Goal: Task Accomplishment & Management: Use online tool/utility

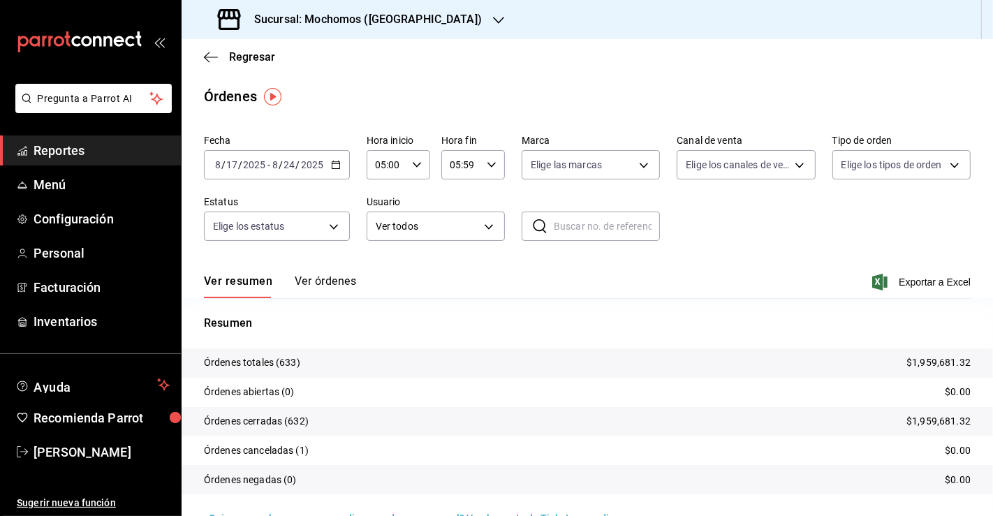
click at [56, 154] on span "Reportes" at bounding box center [102, 150] width 136 height 19
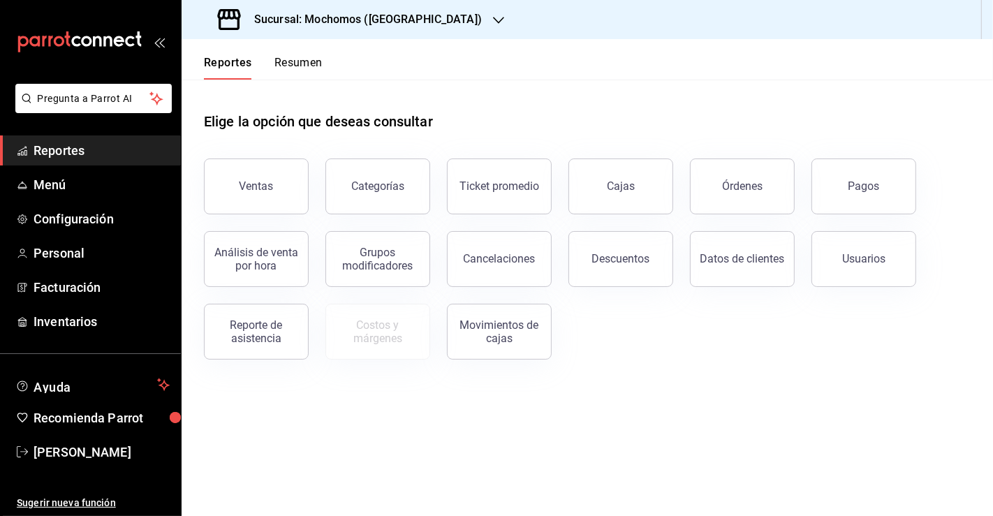
click at [836, 197] on button "Pagos" at bounding box center [863, 186] width 105 height 56
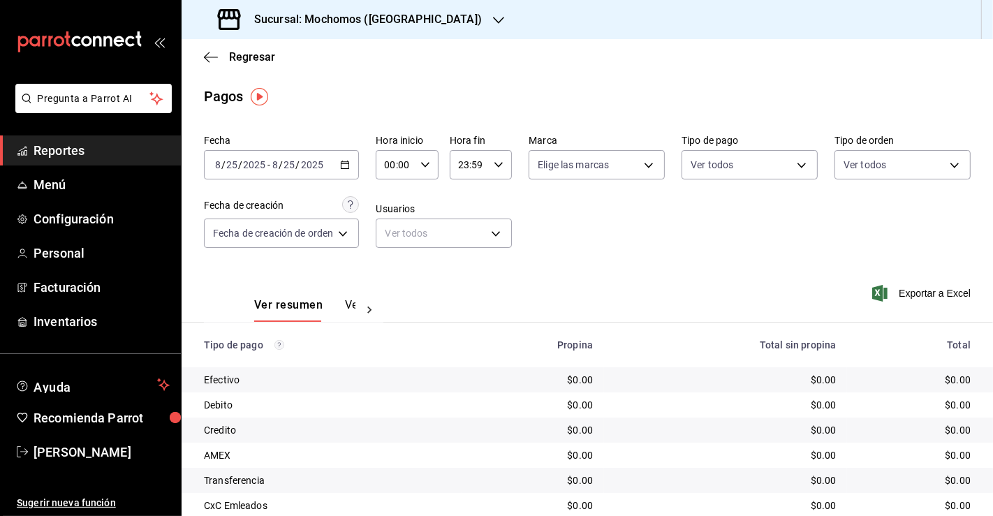
click at [350, 161] on icon "button" at bounding box center [345, 165] width 10 height 10
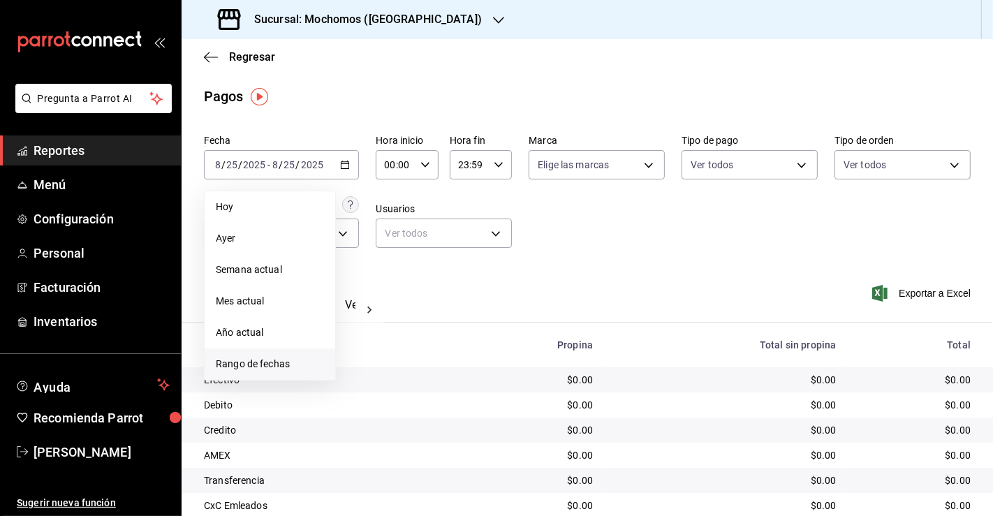
click at [261, 361] on span "Rango de fechas" at bounding box center [270, 364] width 108 height 15
click at [454, 320] on button "15" at bounding box center [464, 318] width 24 height 25
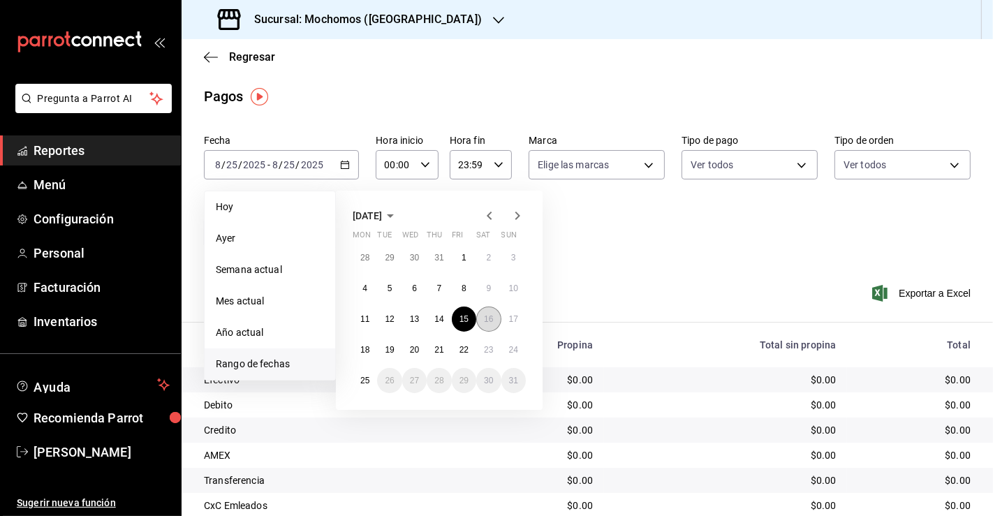
click at [485, 324] on abbr "16" at bounding box center [488, 319] width 9 height 10
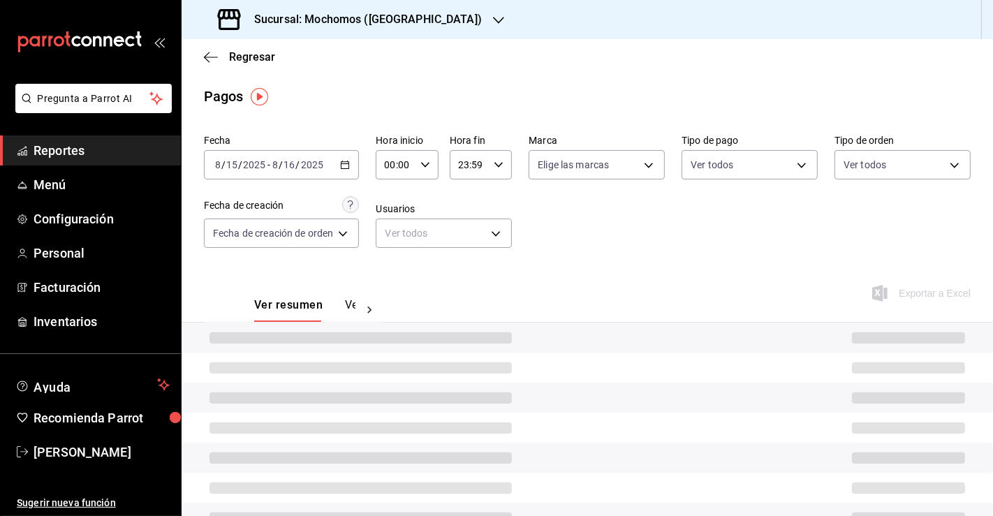
click at [391, 165] on input "00:00" at bounding box center [395, 165] width 38 height 28
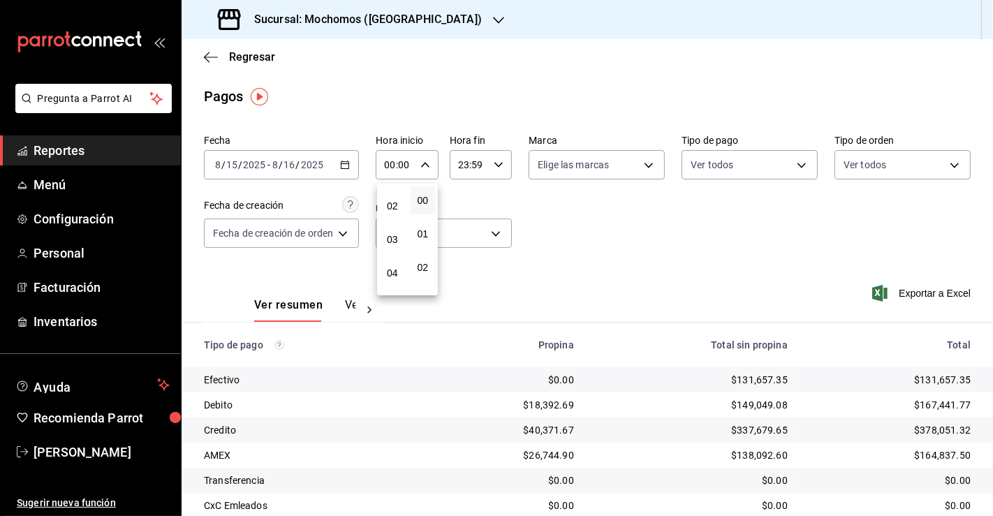
scroll to position [64, 0]
click at [390, 247] on button "03" at bounding box center [392, 237] width 25 height 28
type input "03:00"
click at [480, 172] on div at bounding box center [496, 258] width 993 height 516
click at [464, 169] on input "23:59" at bounding box center [469, 165] width 38 height 28
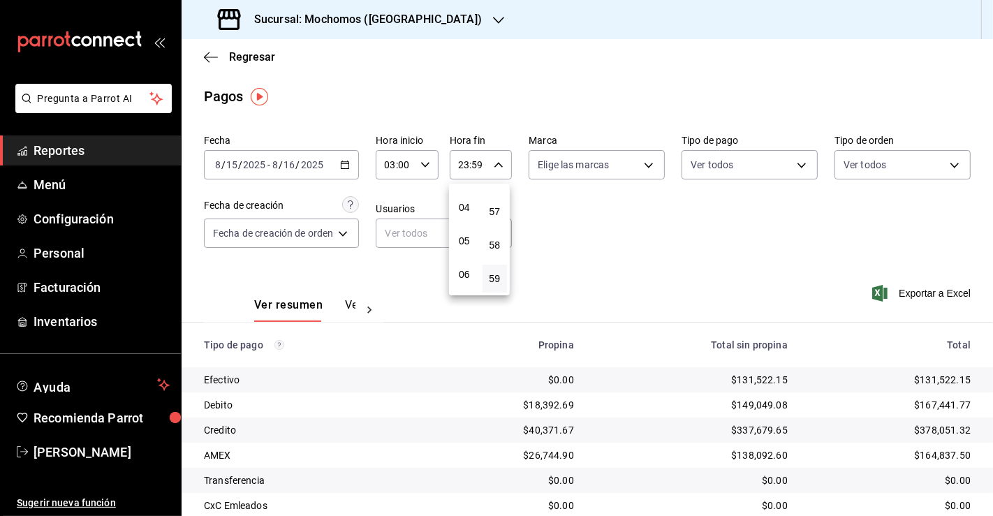
scroll to position [115, 0]
click at [466, 214] on span "04" at bounding box center [464, 219] width 8 height 11
type input "04:59"
click at [675, 279] on div at bounding box center [496, 258] width 993 height 516
click at [354, 164] on div "[DATE] [DATE] - [DATE] [DATE]" at bounding box center [281, 164] width 155 height 29
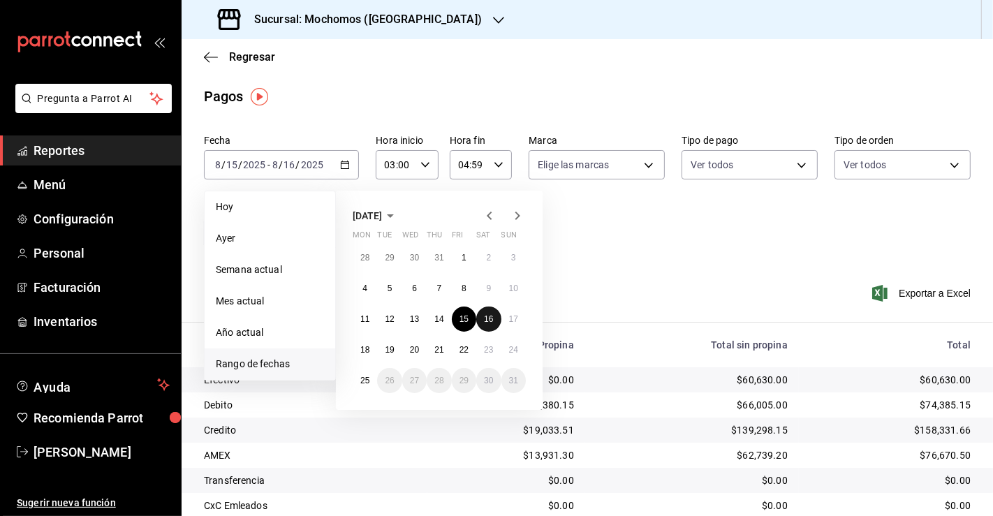
click at [491, 324] on button "16" at bounding box center [488, 318] width 24 height 25
click at [504, 320] on button "17" at bounding box center [513, 318] width 24 height 25
type input "00:00"
type input "23:59"
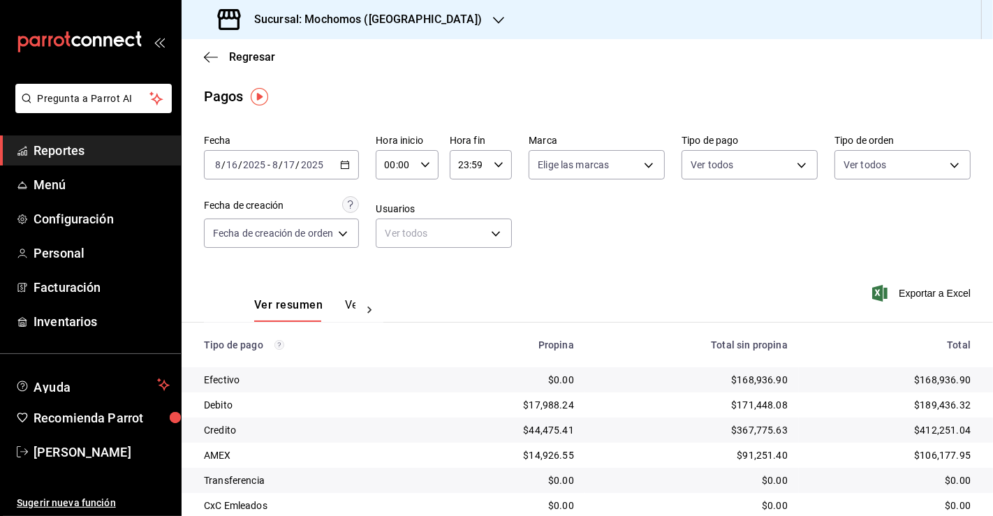
click at [424, 168] on icon "button" at bounding box center [425, 165] width 10 height 10
click at [392, 268] on button "03" at bounding box center [392, 263] width 25 height 28
type input "03:00"
click at [486, 172] on div at bounding box center [496, 258] width 993 height 516
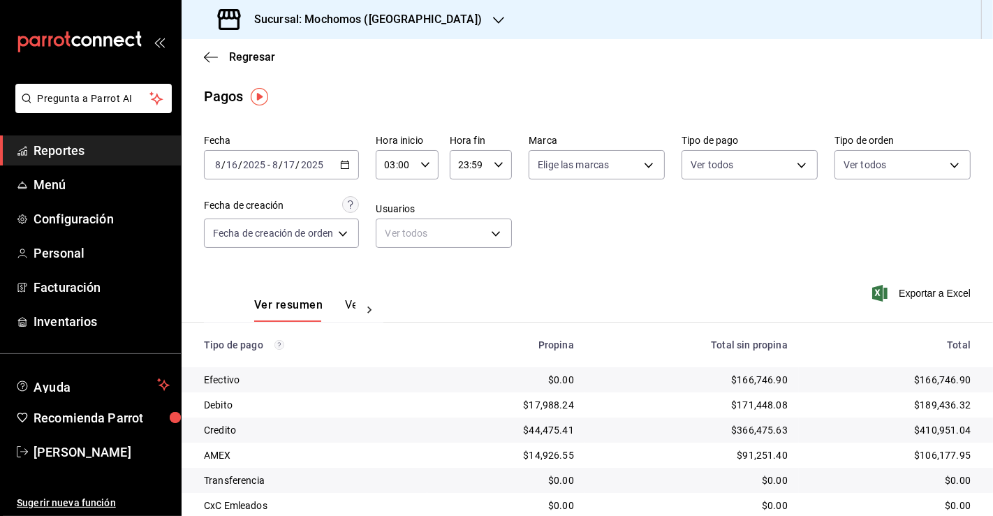
click at [486, 172] on div "23:59 Hora fin" at bounding box center [481, 164] width 62 height 29
click at [465, 193] on button "07" at bounding box center [464, 184] width 25 height 28
type input "07:59"
click at [686, 273] on div at bounding box center [496, 258] width 993 height 516
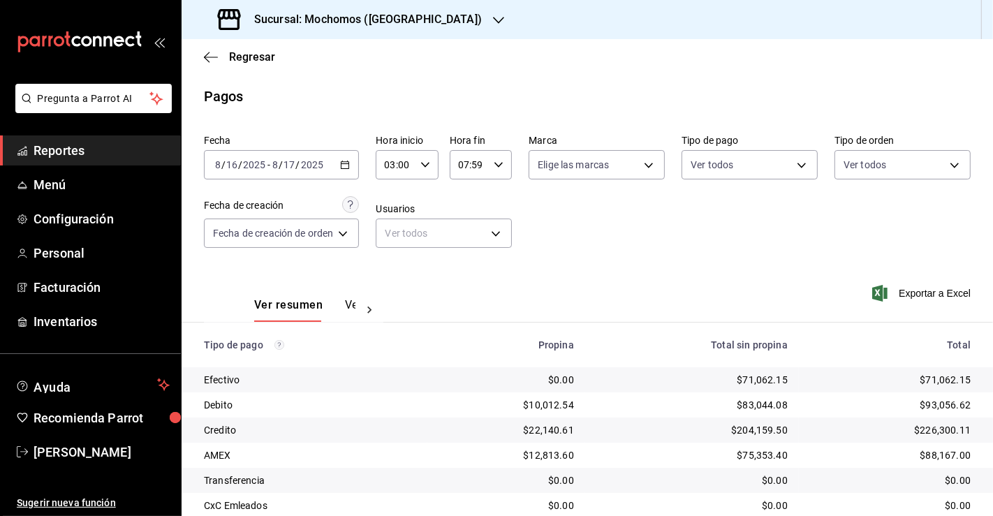
scroll to position [75, 0]
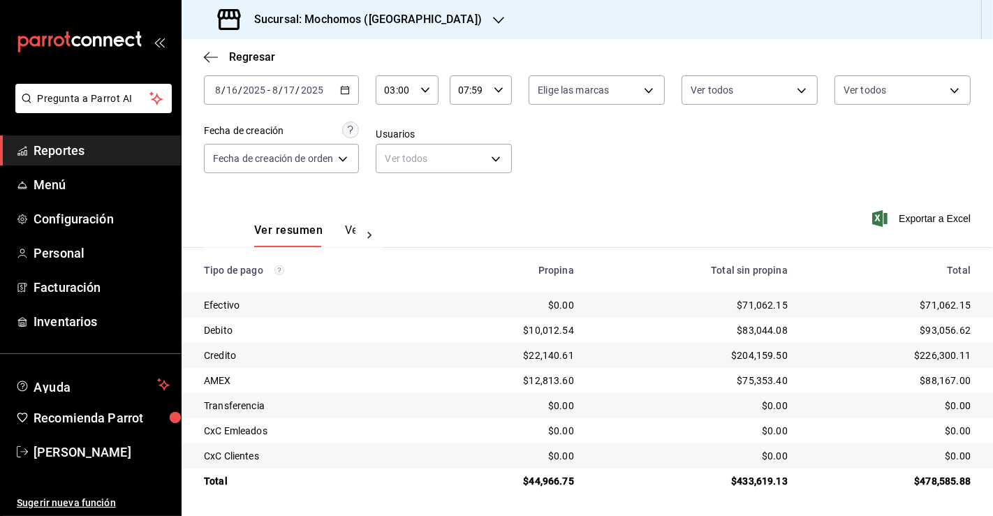
click at [560, 147] on div "Fecha [DATE] [DATE] - [DATE] [DATE] Hora inicio 03:00 Hora inicio Hora fin 07:5…" at bounding box center [587, 121] width 767 height 135
click at [341, 98] on div "[DATE] [DATE] - [DATE] [DATE]" at bounding box center [281, 89] width 155 height 29
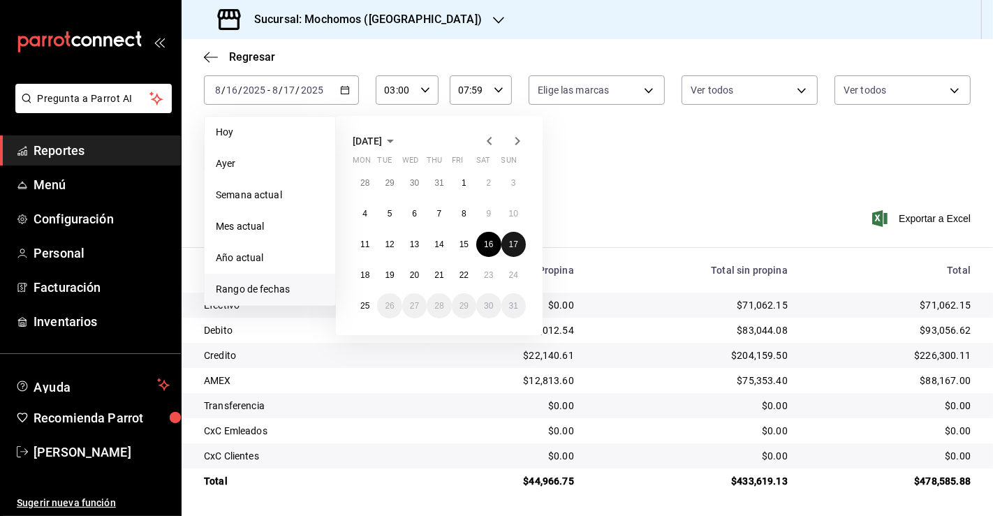
click at [512, 244] on abbr "17" at bounding box center [513, 244] width 9 height 10
click at [365, 264] on button "18" at bounding box center [365, 274] width 24 height 25
type input "00:00"
type input "23:59"
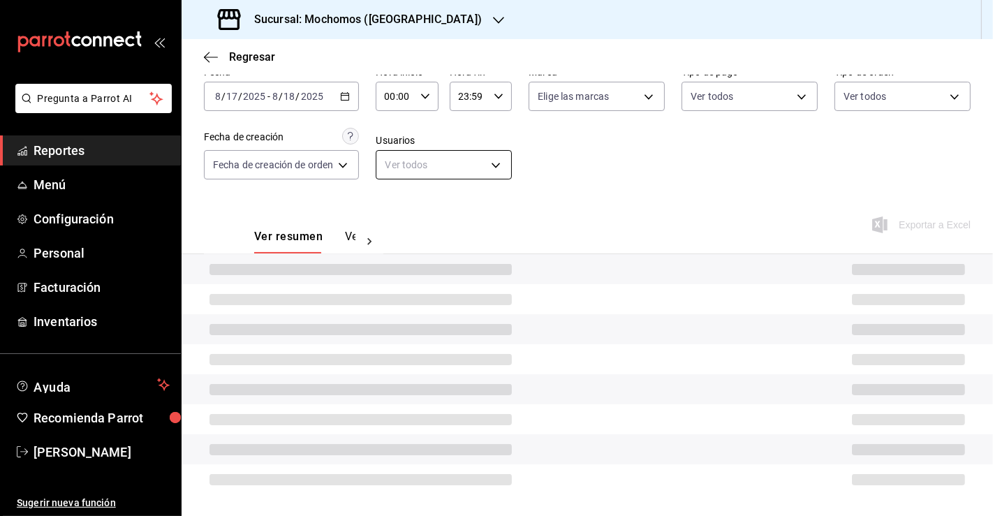
scroll to position [75, 0]
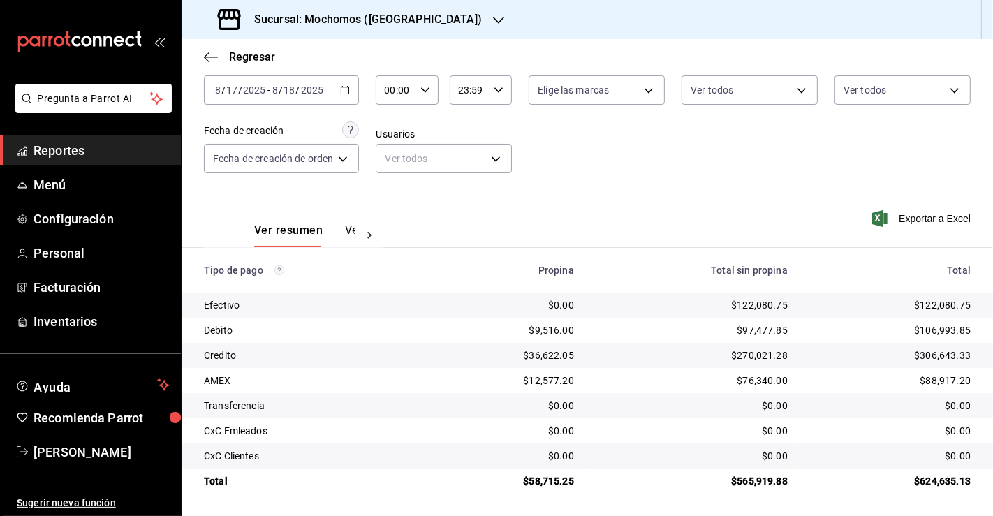
click at [353, 99] on div "[DATE] [DATE] - [DATE] [DATE]" at bounding box center [281, 89] width 155 height 29
click at [413, 90] on input "00:00" at bounding box center [395, 90] width 38 height 28
click at [391, 164] on span "03" at bounding box center [392, 159] width 8 height 11
type input "03:00"
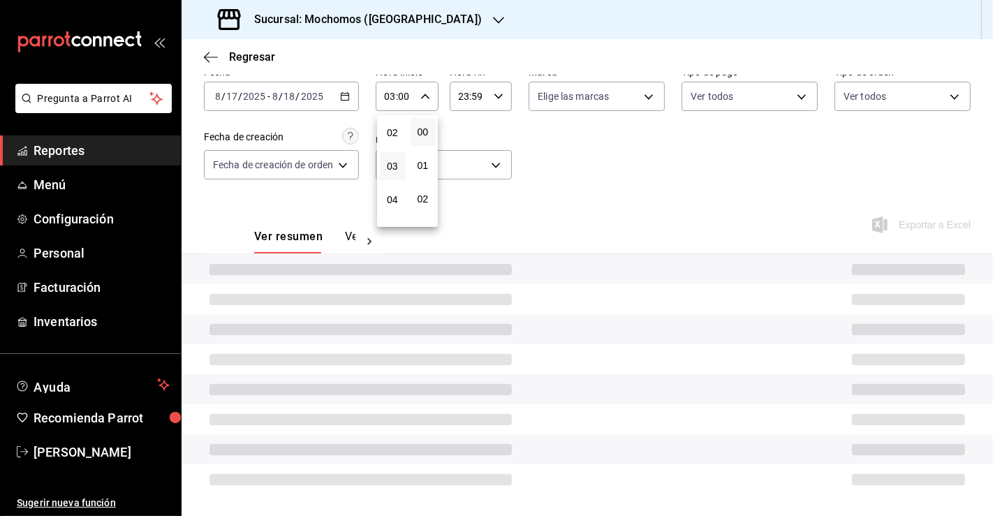
click at [474, 103] on div at bounding box center [496, 258] width 993 height 516
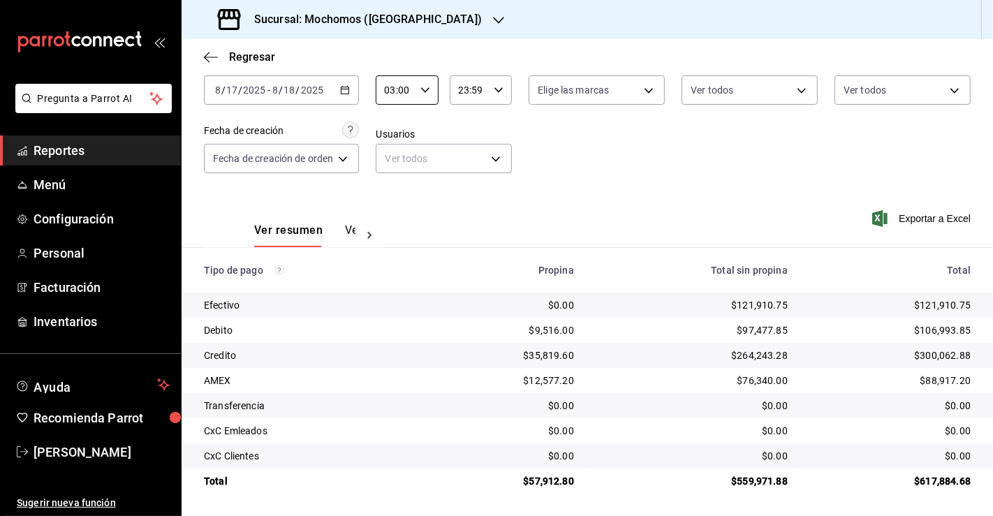
click at [467, 94] on input "23:59" at bounding box center [469, 90] width 38 height 28
click at [466, 155] on div "04" at bounding box center [464, 140] width 31 height 34
click at [466, 147] on button "04" at bounding box center [464, 140] width 25 height 28
type input "04:59"
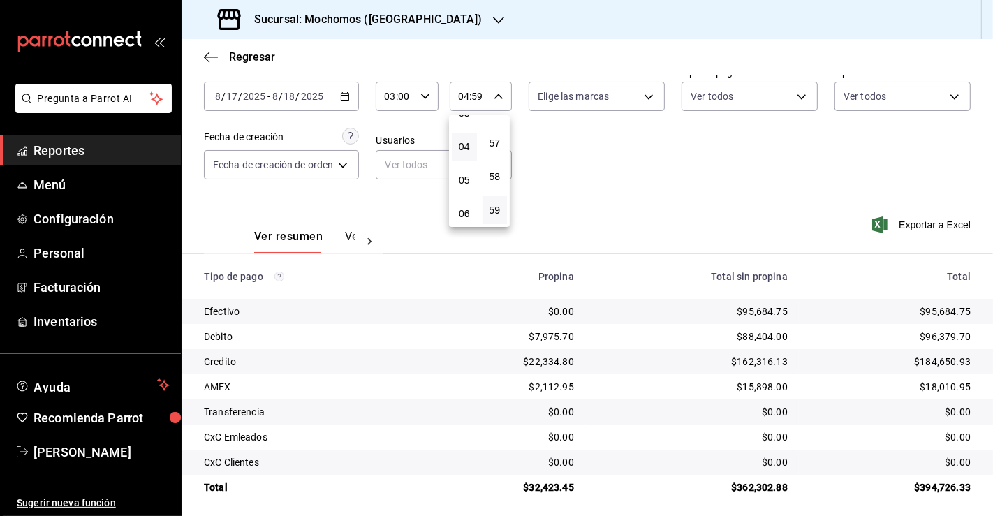
scroll to position [75, 0]
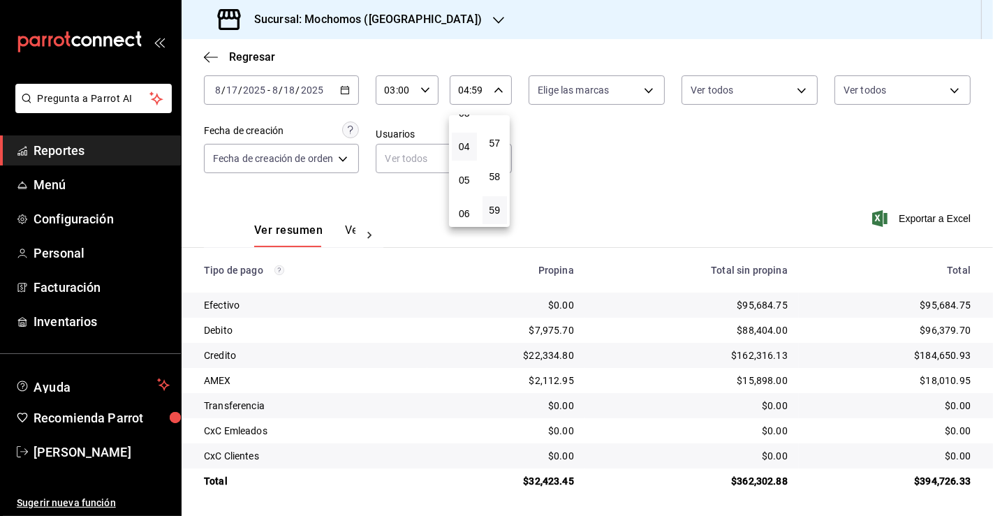
click at [341, 85] on div at bounding box center [496, 258] width 993 height 516
click at [346, 91] on icon "button" at bounding box center [345, 90] width 10 height 10
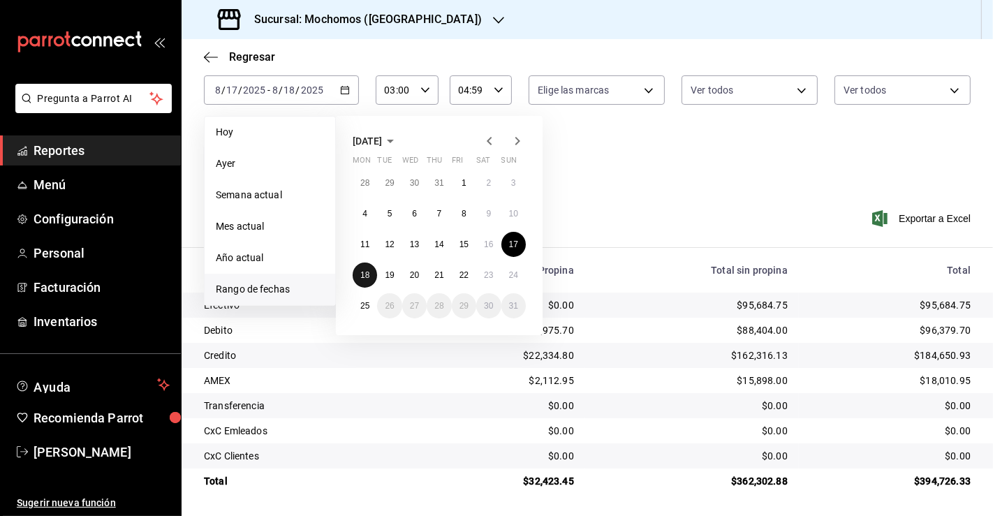
click at [367, 267] on button "18" at bounding box center [365, 274] width 24 height 25
click at [386, 270] on abbr "19" at bounding box center [389, 275] width 9 height 10
type input "00:00"
type input "23:59"
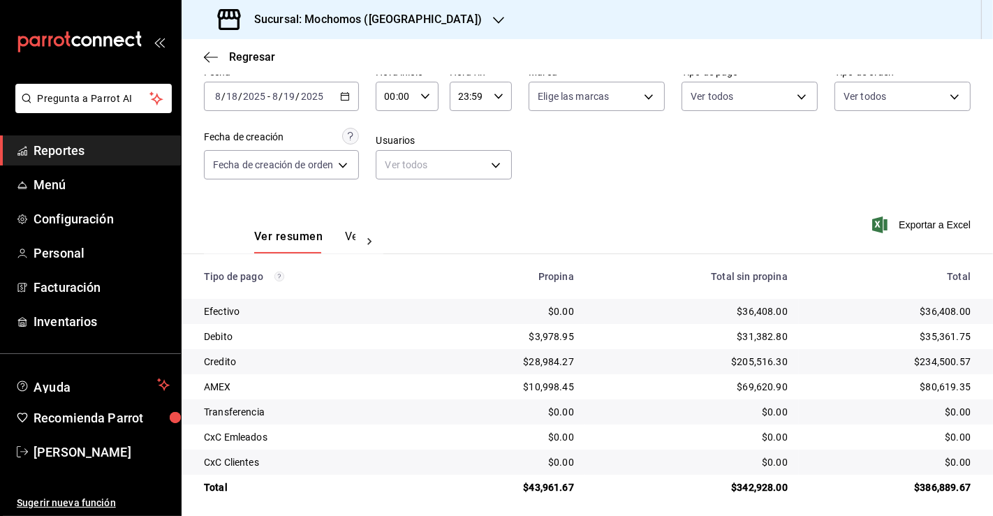
scroll to position [75, 0]
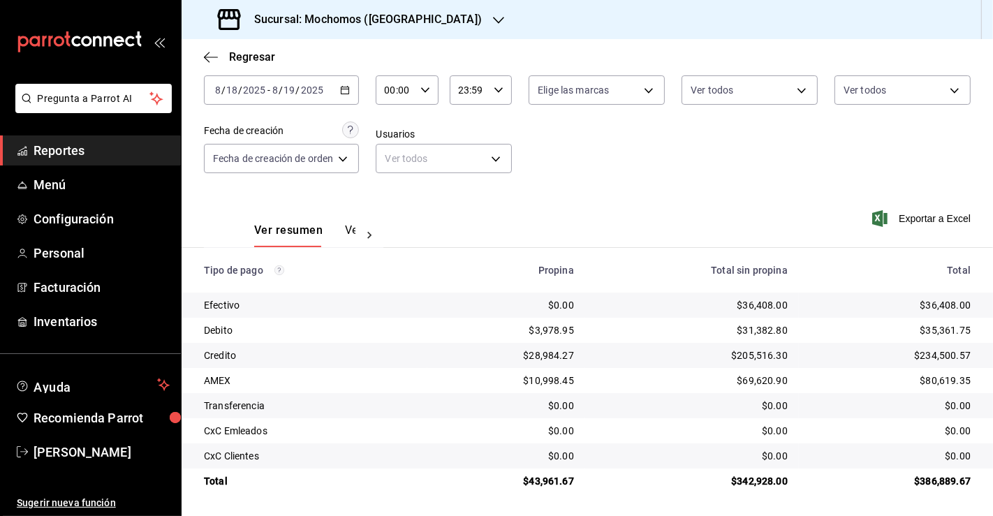
click at [421, 93] on div "00:00 Hora inicio" at bounding box center [407, 89] width 62 height 29
click at [391, 193] on span "04" at bounding box center [392, 197] width 8 height 11
type input "04:00"
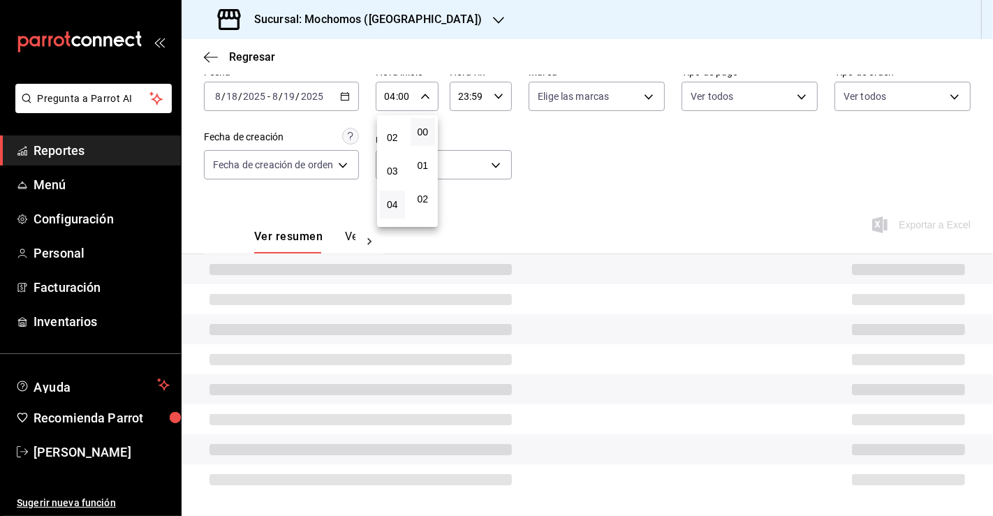
scroll to position [75, 0]
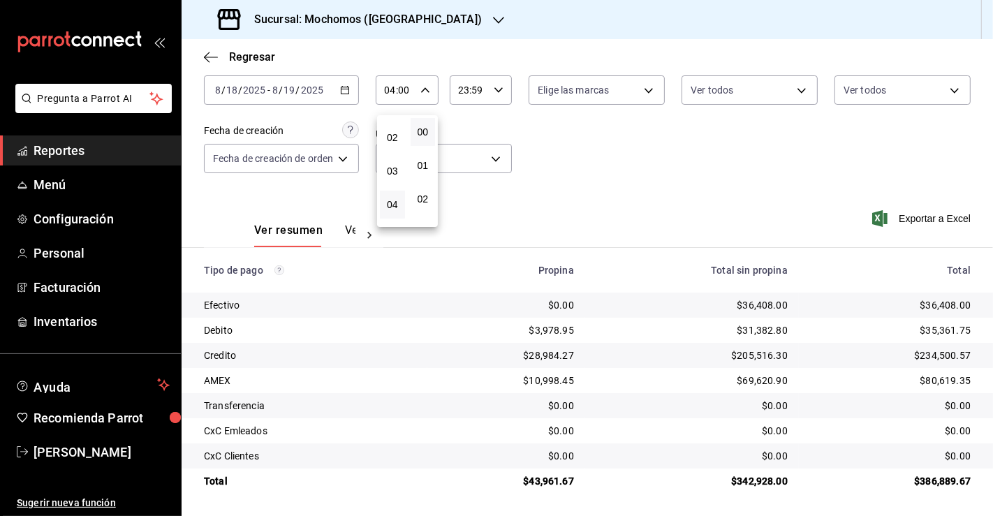
click at [476, 101] on div at bounding box center [496, 258] width 993 height 516
click at [472, 94] on input "23:59" at bounding box center [469, 90] width 38 height 28
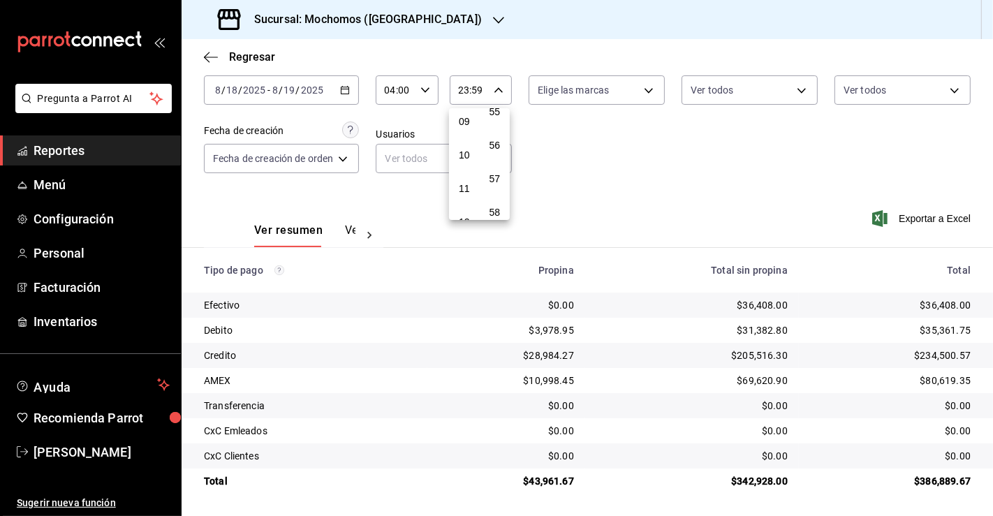
scroll to position [189, 0]
click at [469, 143] on button "06" at bounding box center [464, 137] width 25 height 28
type input "06:59"
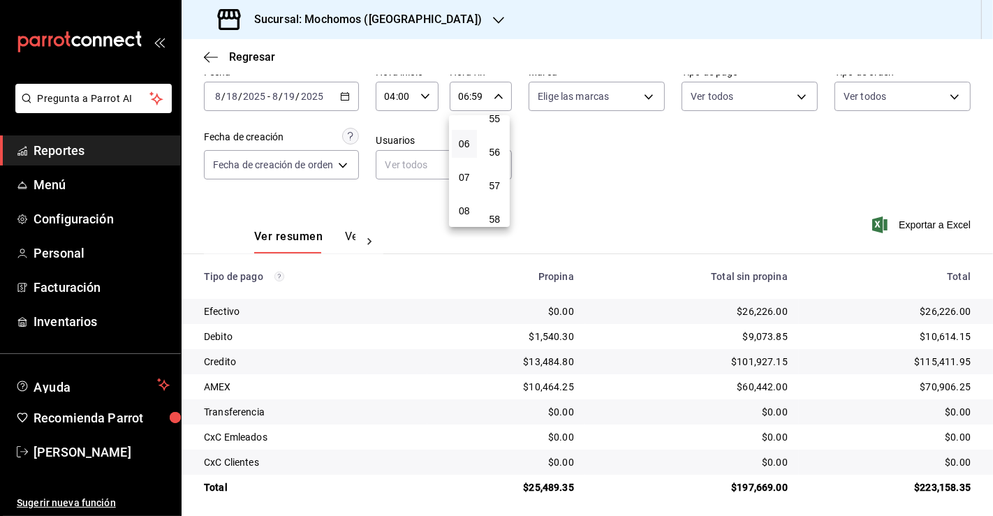
scroll to position [75, 0]
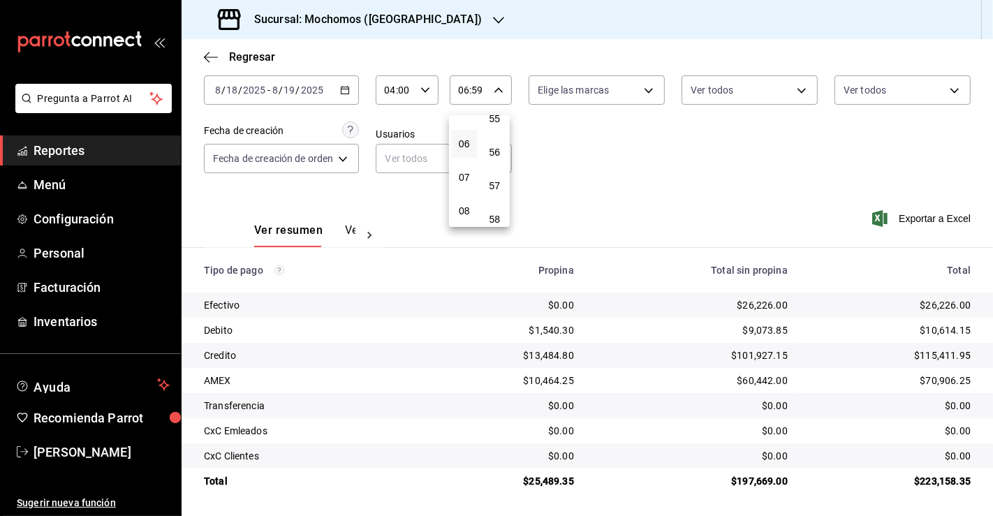
click at [347, 91] on div at bounding box center [496, 258] width 993 height 516
click at [347, 91] on icon "button" at bounding box center [345, 90] width 10 height 10
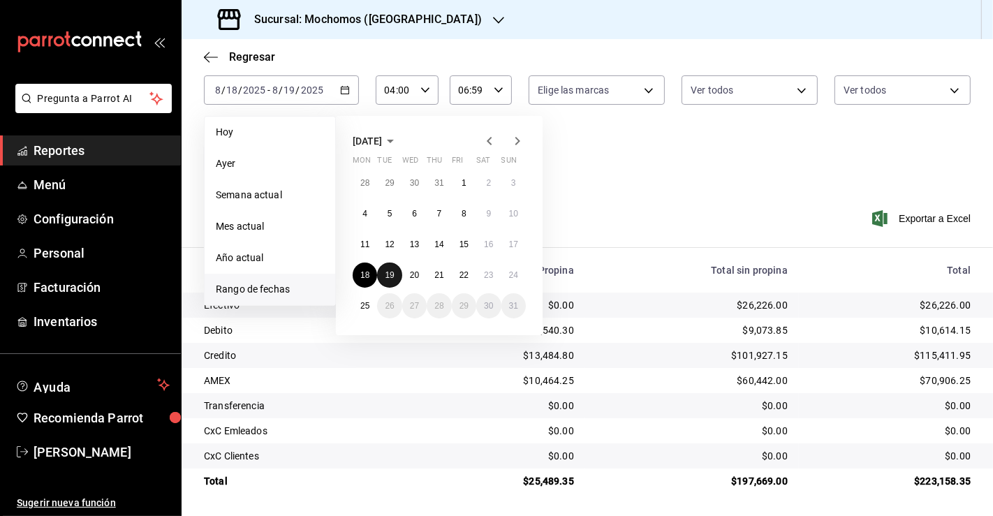
click at [384, 280] on button "19" at bounding box center [389, 274] width 24 height 25
click at [413, 272] on abbr "20" at bounding box center [414, 275] width 9 height 10
type input "00:00"
type input "23:59"
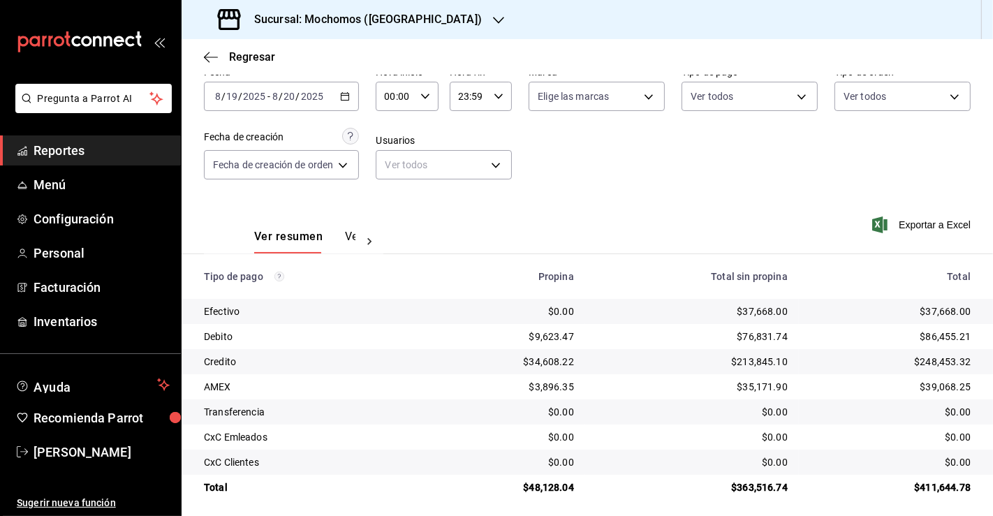
scroll to position [75, 0]
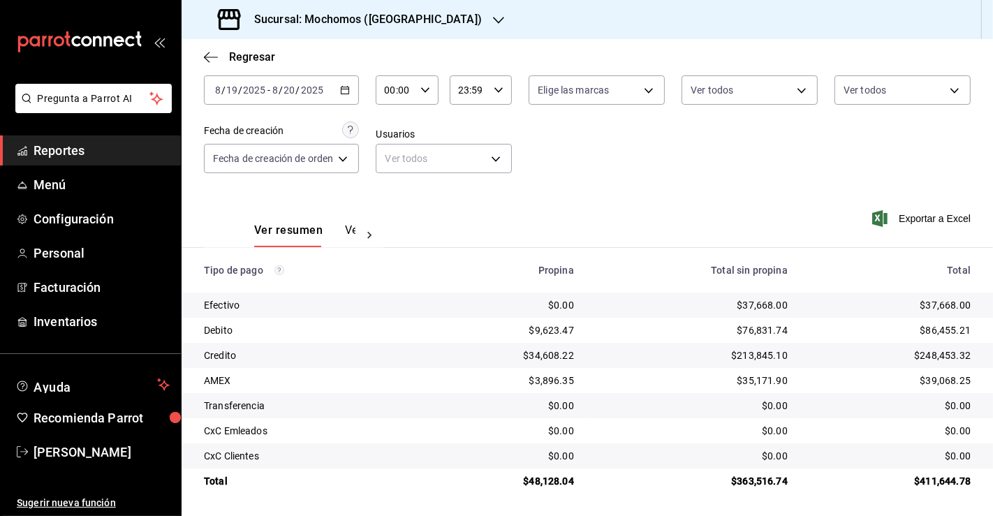
click at [390, 88] on input "00:00" at bounding box center [395, 90] width 38 height 28
click at [389, 182] on span "04" at bounding box center [392, 178] width 8 height 11
type input "04:00"
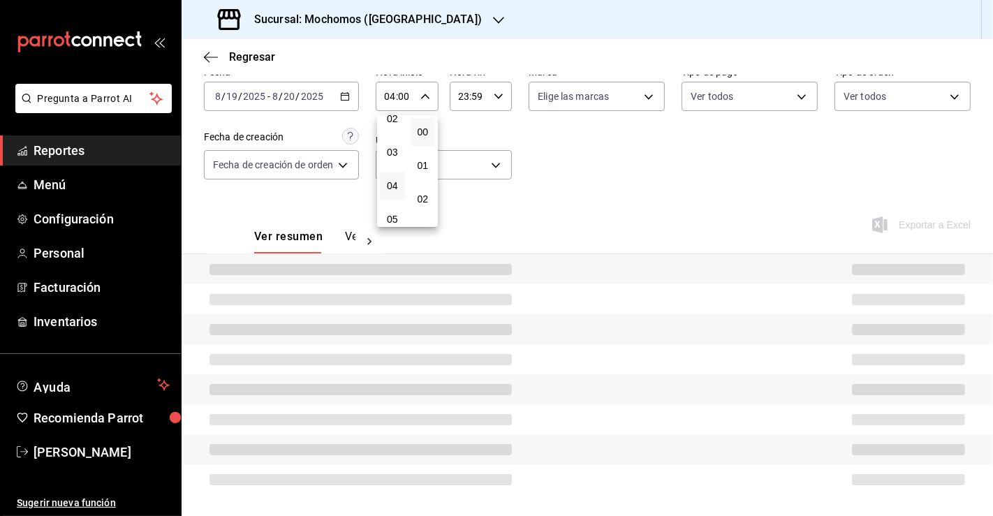
scroll to position [75, 0]
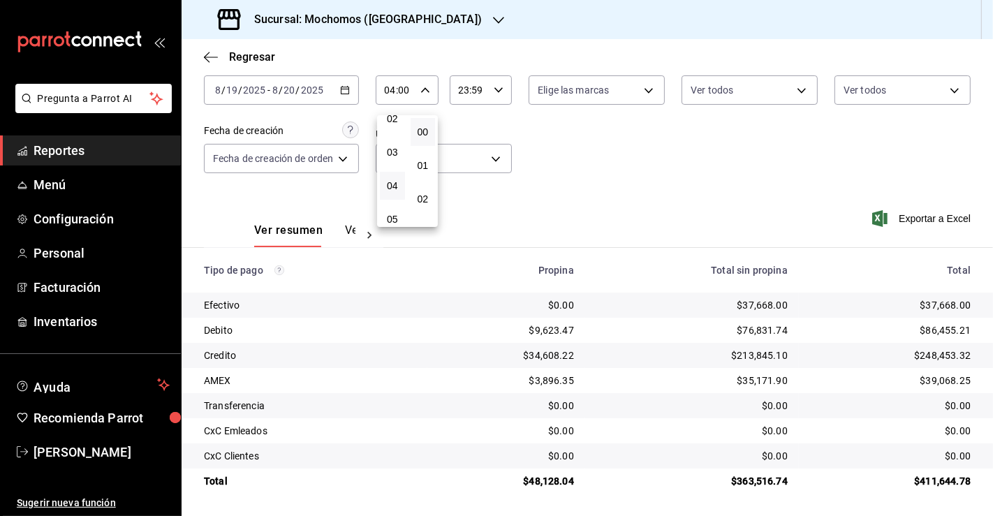
click at [473, 96] on div at bounding box center [496, 258] width 993 height 516
click at [462, 92] on input "23:59" at bounding box center [469, 90] width 38 height 28
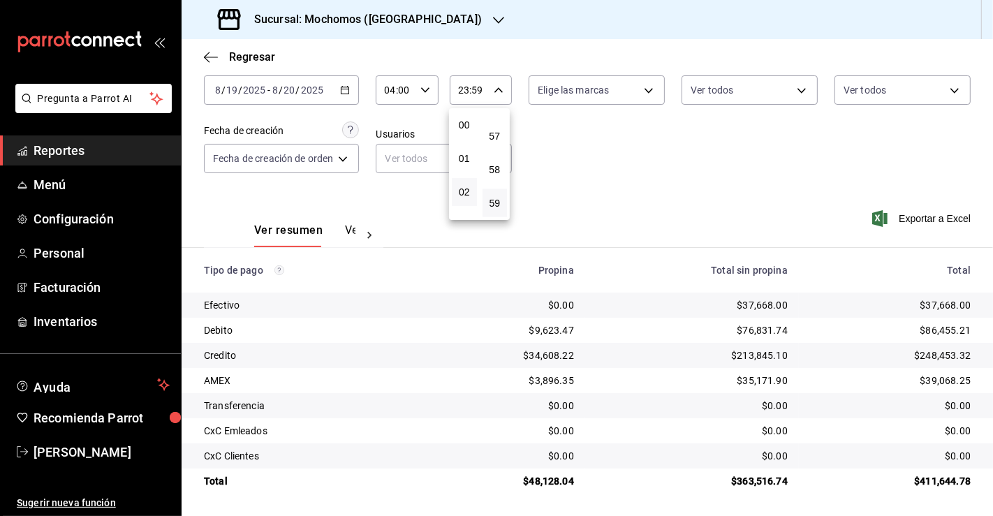
scroll to position [9, 0]
click at [460, 200] on div "03" at bounding box center [464, 217] width 31 height 34
click at [464, 180] on span "02" at bounding box center [464, 182] width 8 height 11
type input "02:59"
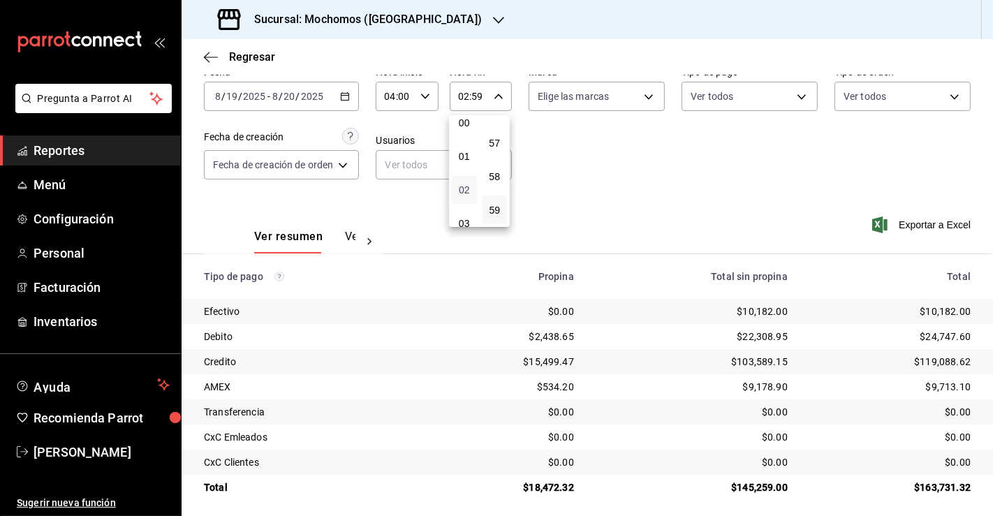
scroll to position [75, 0]
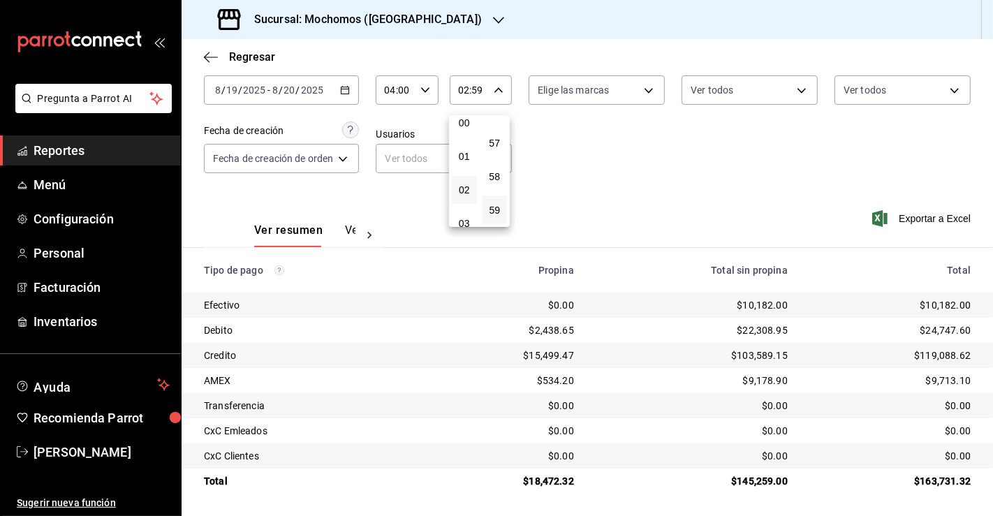
click at [722, 252] on div at bounding box center [496, 258] width 993 height 516
click at [750, 302] on div "$10,182.00" at bounding box center [691, 305] width 191 height 14
copy div "10,182.00"
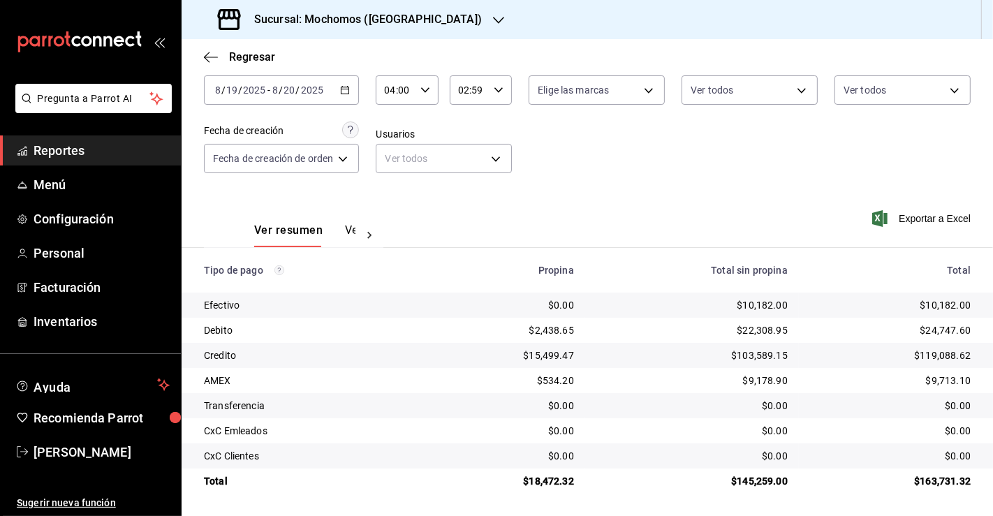
click at [552, 473] on td "$18,472.32" at bounding box center [506, 480] width 158 height 25
copy div "18,472.32"
click at [348, 91] on icon "button" at bounding box center [345, 90] width 10 height 10
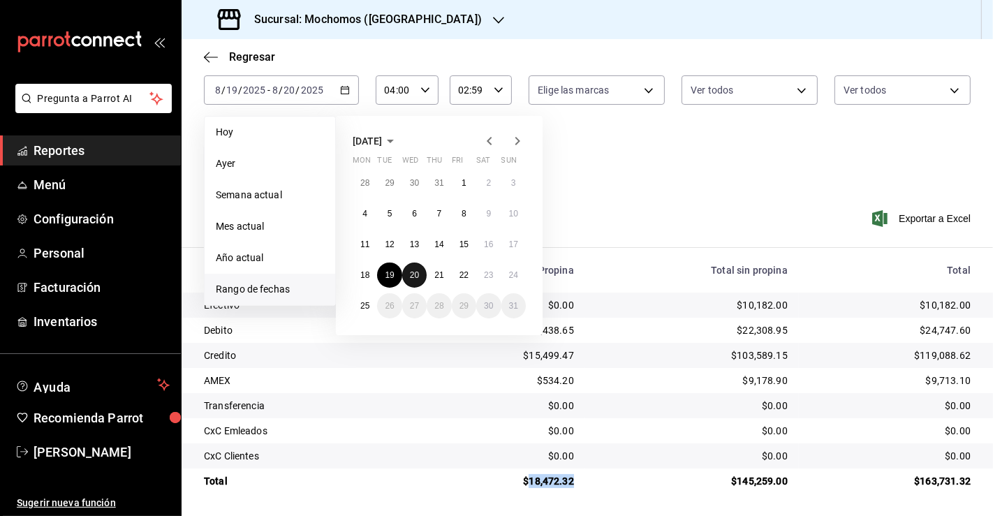
click at [417, 283] on button "20" at bounding box center [414, 274] width 24 height 25
click at [440, 280] on button "21" at bounding box center [439, 274] width 24 height 25
type input "00:00"
type input "23:59"
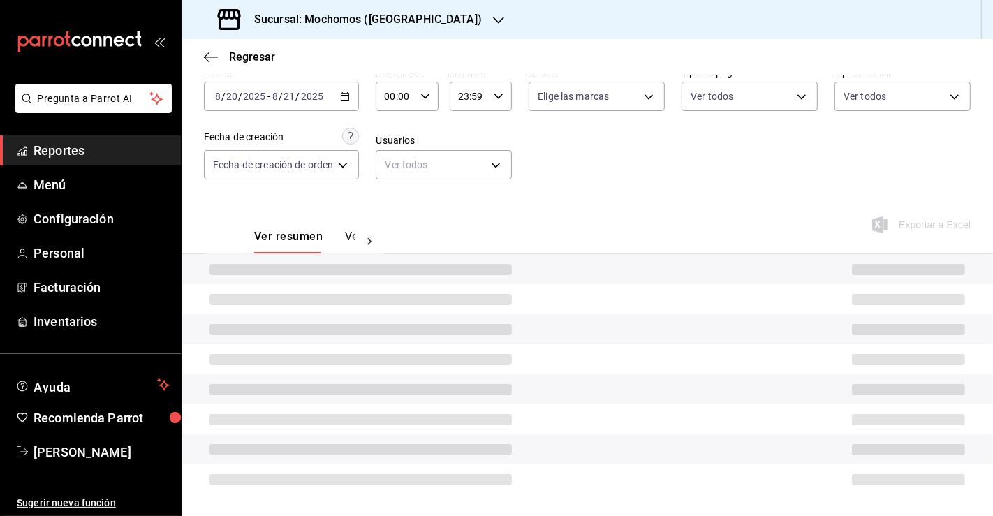
scroll to position [75, 0]
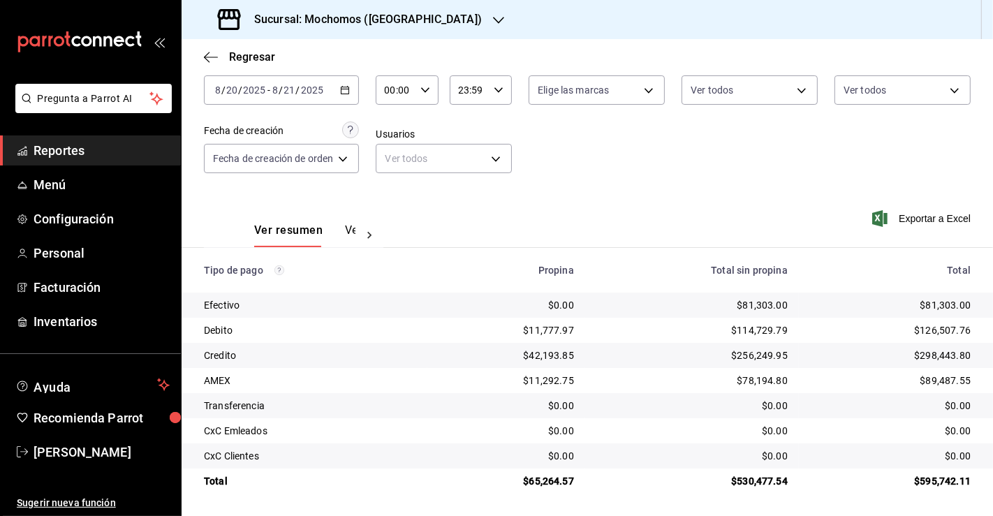
click at [399, 91] on input "00:00" at bounding box center [395, 90] width 38 height 28
click at [394, 140] on span "03" at bounding box center [392, 137] width 8 height 11
type input "03:00"
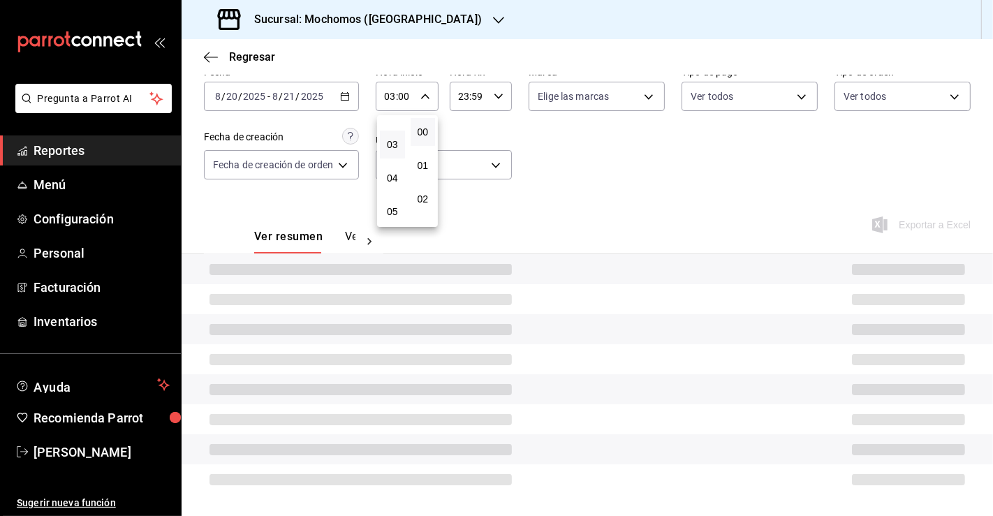
scroll to position [75, 0]
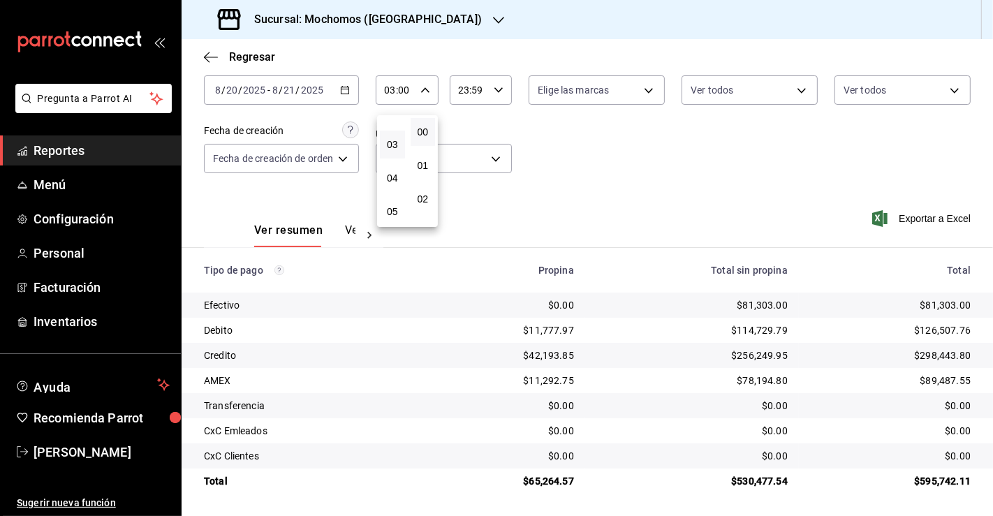
click at [468, 94] on div at bounding box center [496, 258] width 993 height 516
click at [468, 94] on input "23:59" at bounding box center [469, 90] width 38 height 28
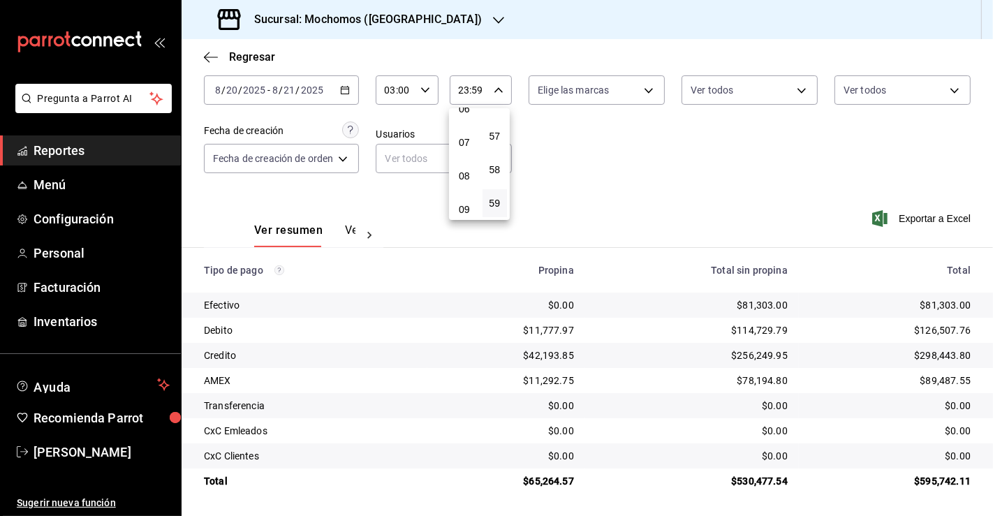
scroll to position [217, 0]
click at [464, 145] on span "07" at bounding box center [464, 142] width 8 height 11
type input "07:59"
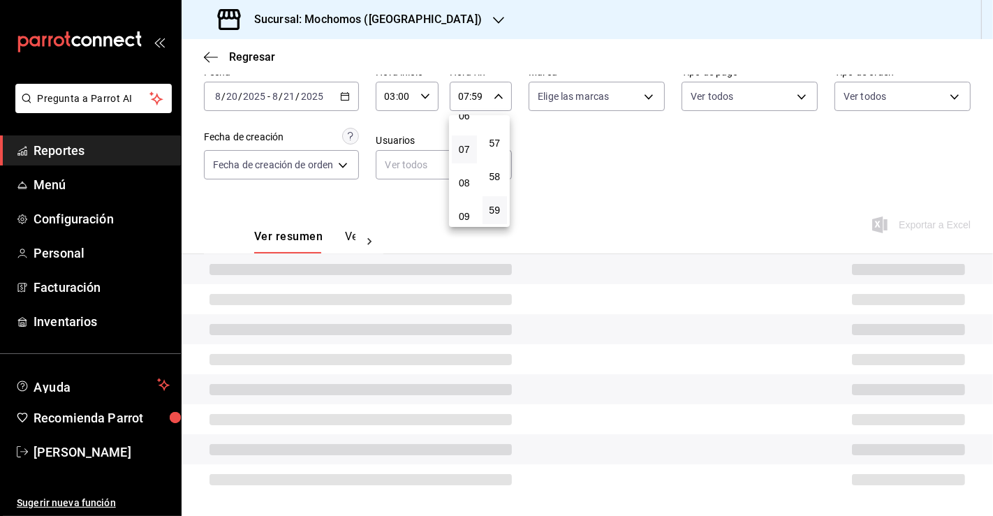
scroll to position [75, 0]
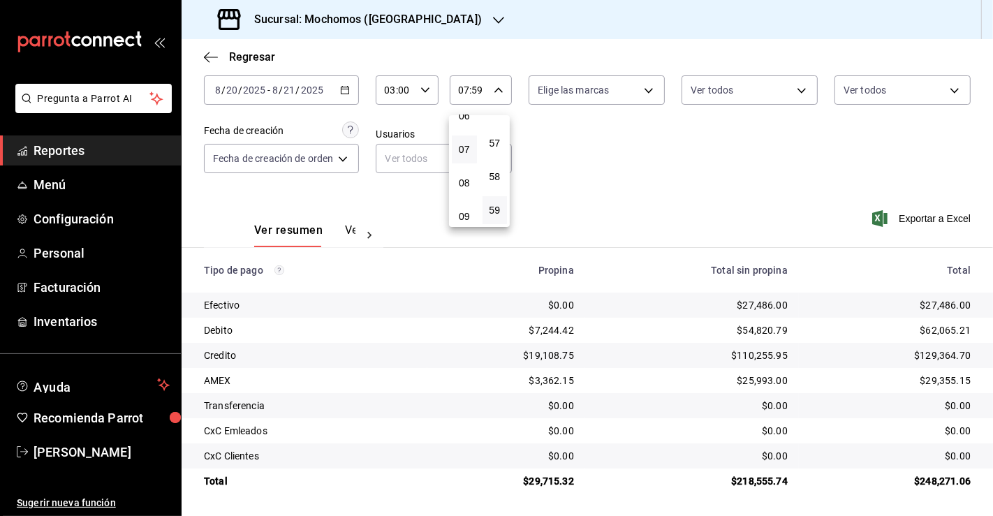
click at [785, 326] on div at bounding box center [496, 258] width 993 height 516
click at [746, 300] on div "$27,486.00" at bounding box center [691, 305] width 191 height 14
copy div "27,486.00"
click at [547, 482] on div "$29,715.32" at bounding box center [505, 481] width 135 height 14
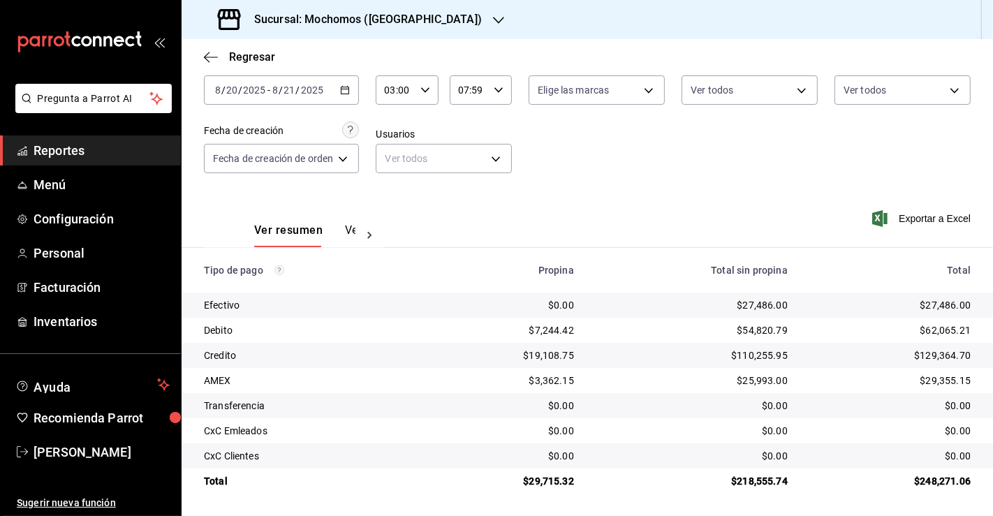
click at [547, 482] on div "$29,715.32" at bounding box center [505, 481] width 135 height 14
copy div "29,715.32"
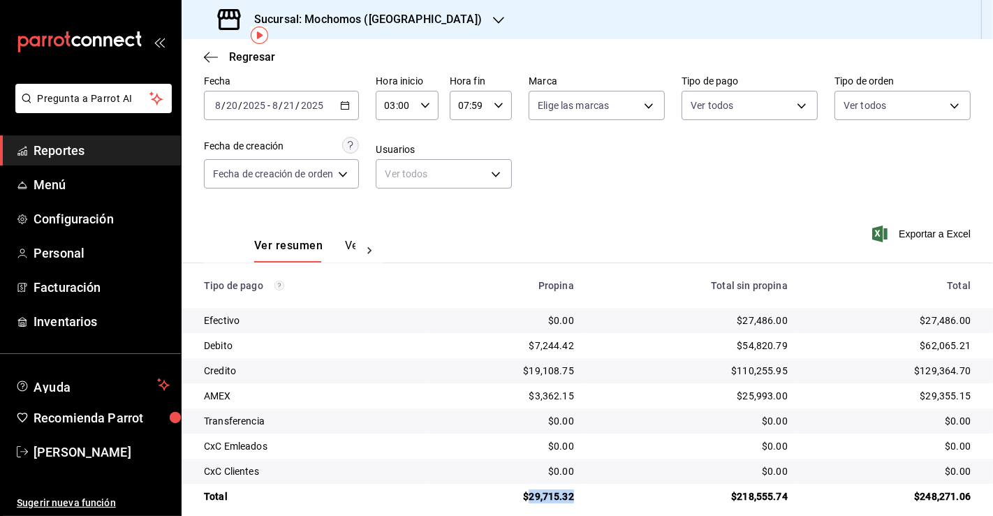
scroll to position [62, 0]
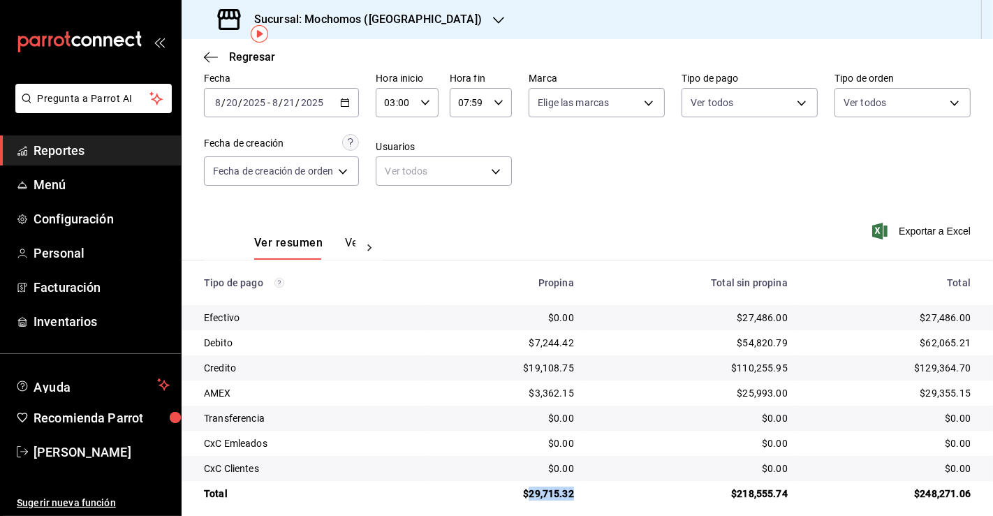
click at [347, 98] on icon "button" at bounding box center [345, 103] width 10 height 10
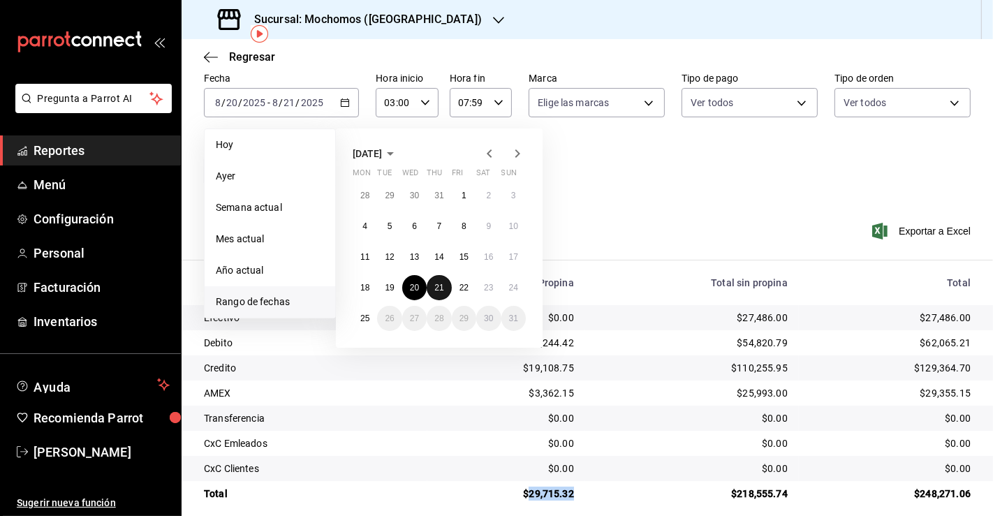
click at [437, 287] on abbr "21" at bounding box center [438, 288] width 9 height 10
click at [464, 286] on abbr "22" at bounding box center [463, 288] width 9 height 10
type input "00:00"
type input "23:59"
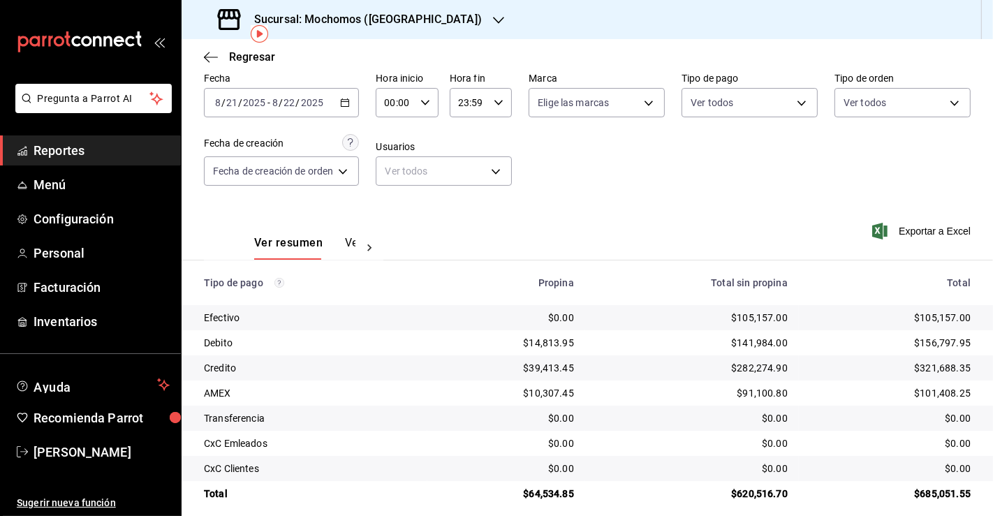
click at [427, 105] on icon "button" at bounding box center [425, 103] width 10 height 10
click at [395, 188] on span "03" at bounding box center [392, 184] width 8 height 11
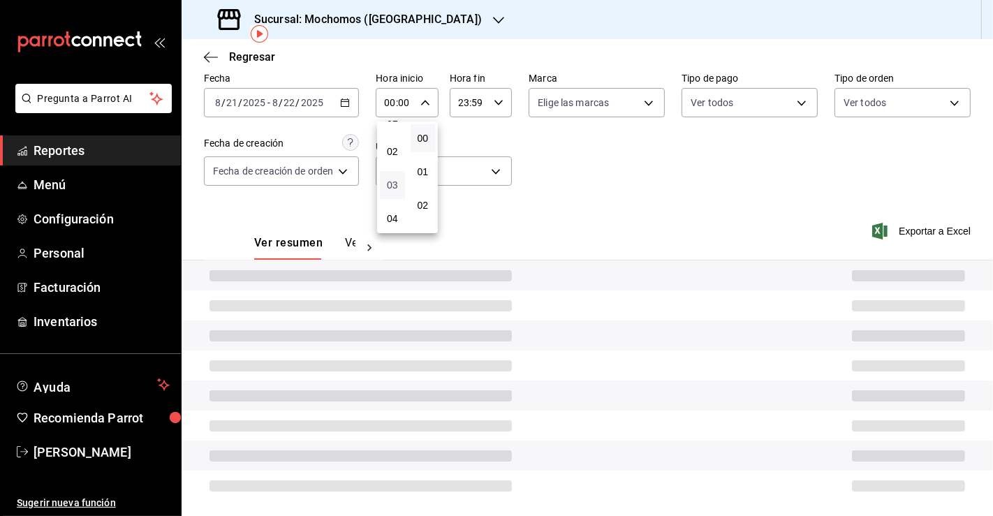
type input "03:00"
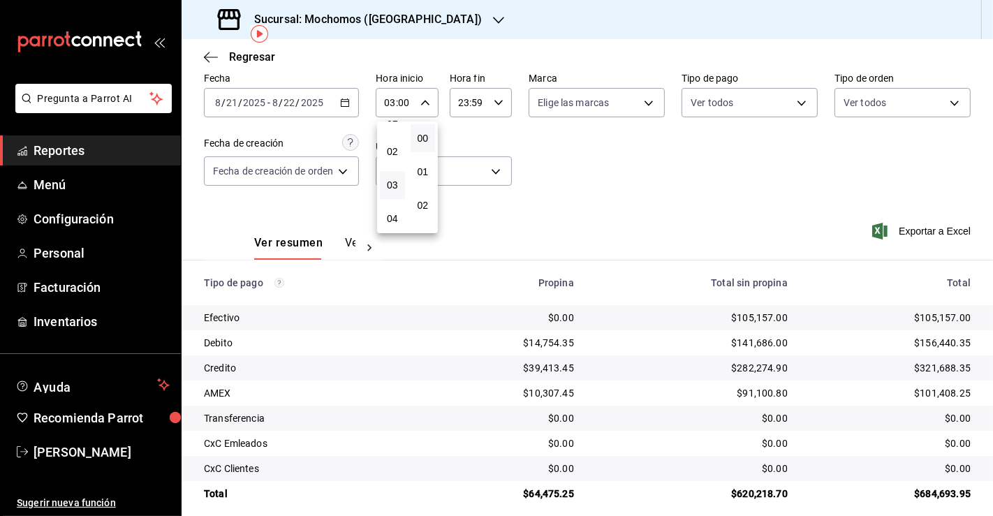
click at [496, 105] on div at bounding box center [496, 258] width 993 height 516
click at [496, 105] on icon "button" at bounding box center [499, 103] width 10 height 10
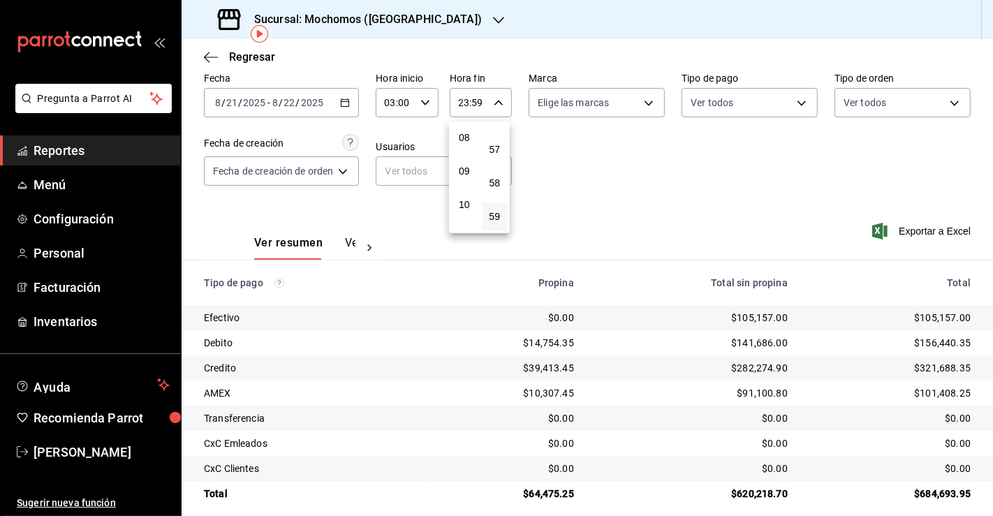
scroll to position [269, 0]
click at [461, 134] on span "08" at bounding box center [464, 137] width 8 height 11
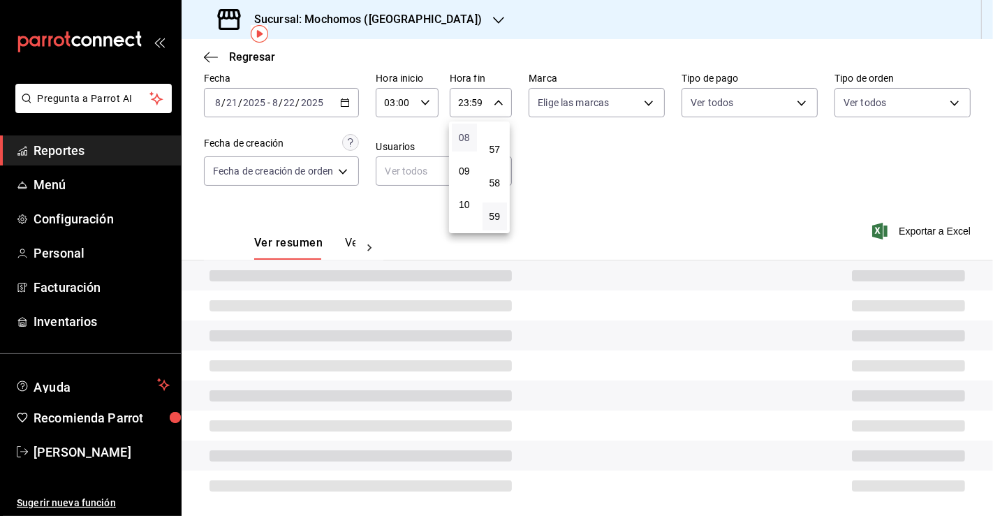
type input "08:59"
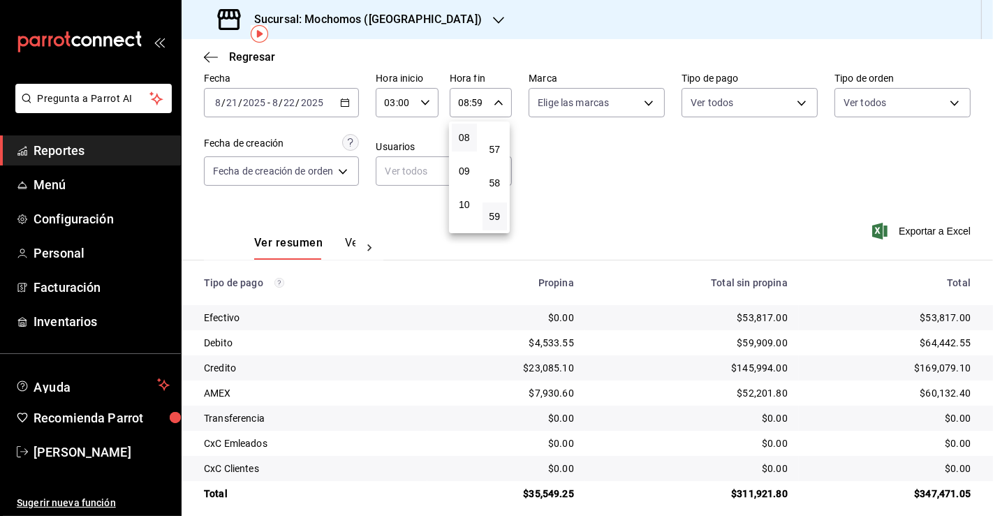
click at [799, 385] on div at bounding box center [496, 258] width 993 height 516
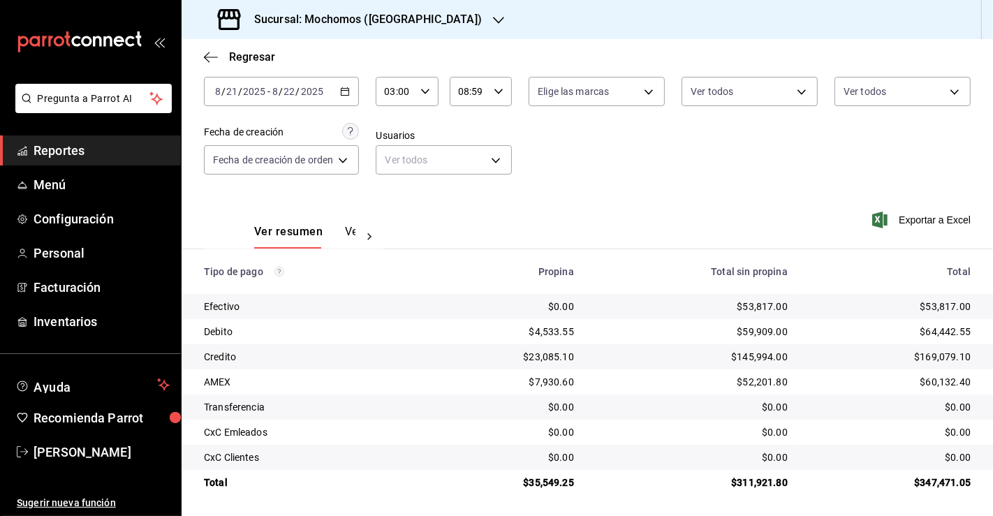
scroll to position [75, 0]
click at [347, 87] on icon "button" at bounding box center [345, 90] width 10 height 10
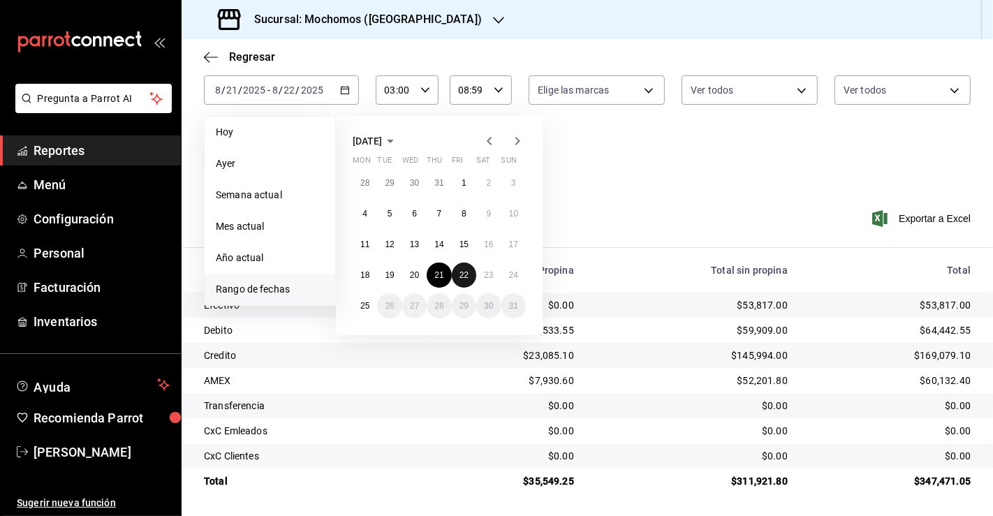
click at [459, 271] on abbr "22" at bounding box center [463, 275] width 9 height 10
click at [489, 273] on abbr "23" at bounding box center [488, 275] width 9 height 10
type input "00:00"
type input "23:59"
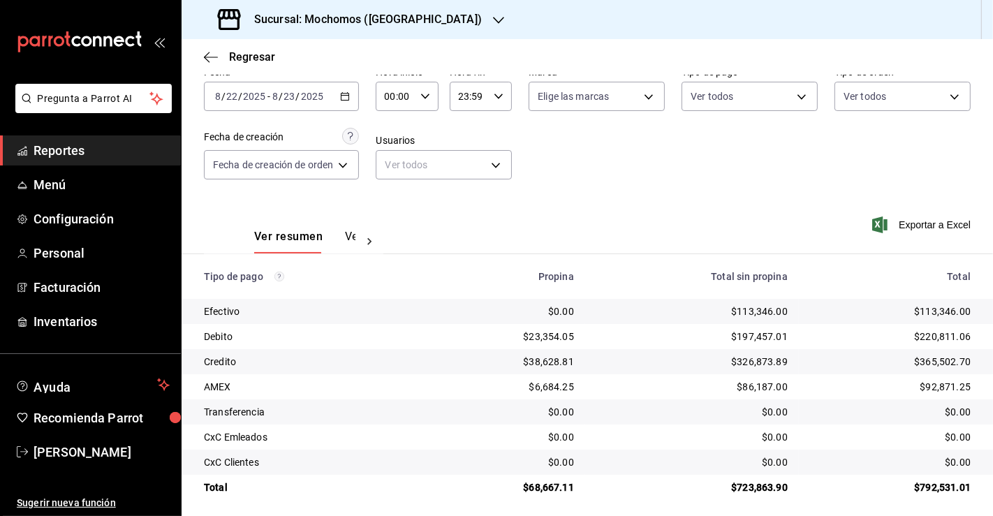
scroll to position [75, 0]
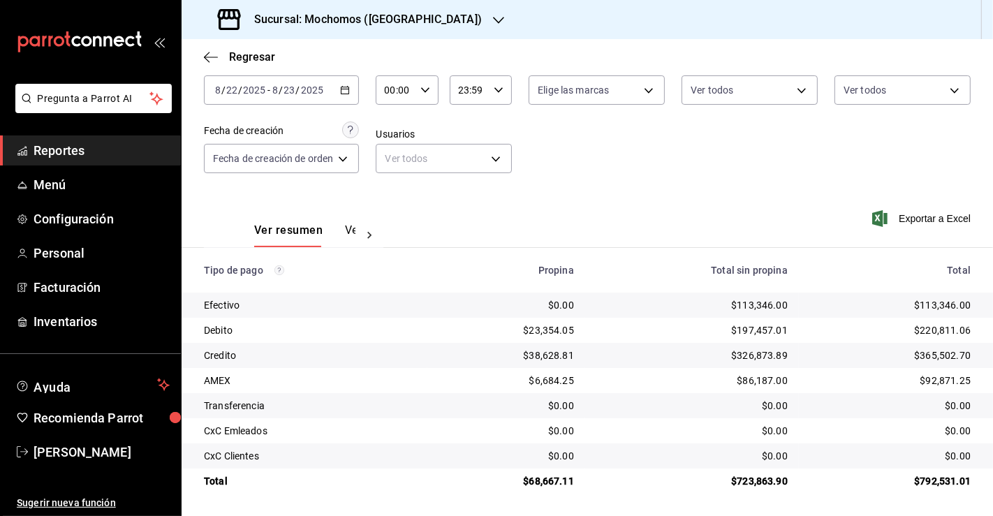
click at [347, 97] on div "[DATE] [DATE] - [DATE] [DATE]" at bounding box center [281, 89] width 155 height 29
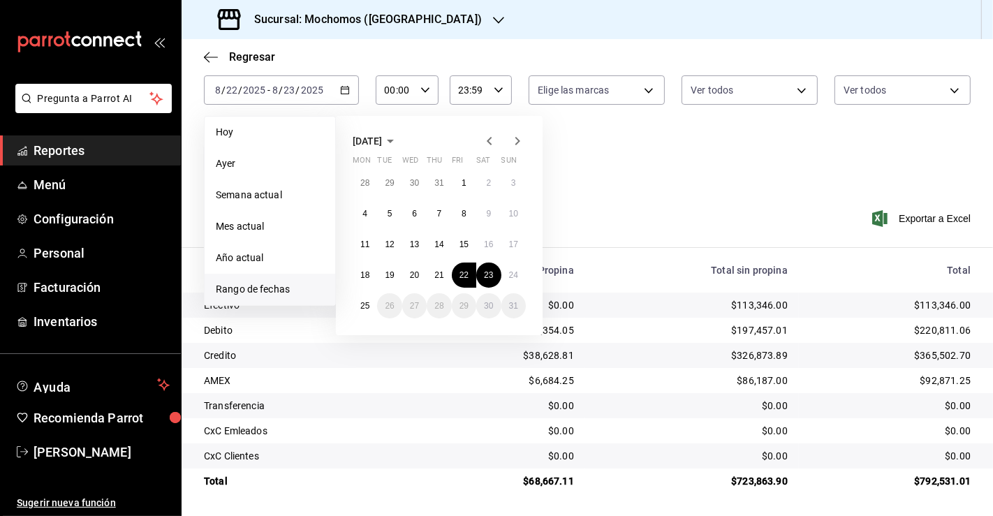
click at [636, 200] on div "Ver resumen Ver pagos Exportar a Excel" at bounding box center [587, 227] width 811 height 74
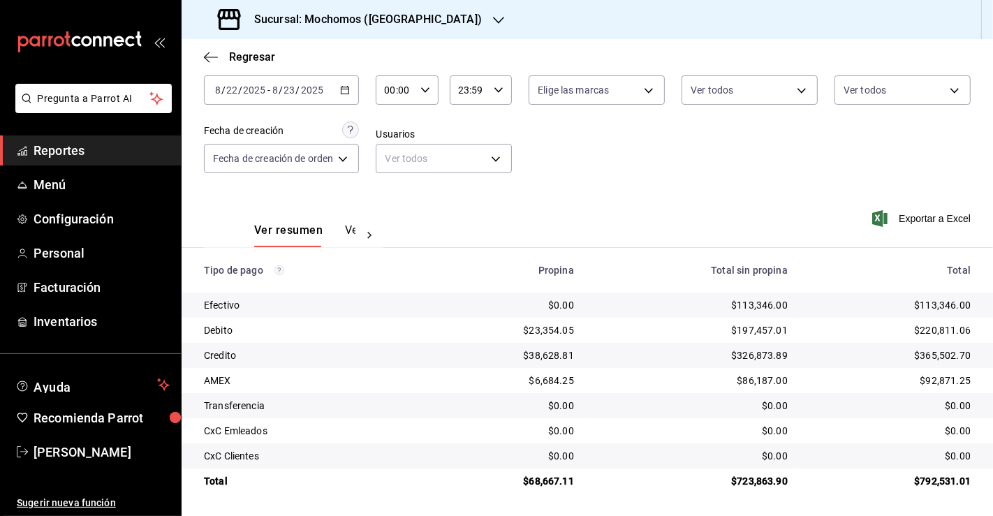
click at [398, 84] on input "00:00" at bounding box center [395, 90] width 38 height 28
click at [393, 166] on div "04" at bounding box center [392, 182] width 31 height 34
click at [391, 175] on button "04" at bounding box center [392, 182] width 25 height 28
type input "04:00"
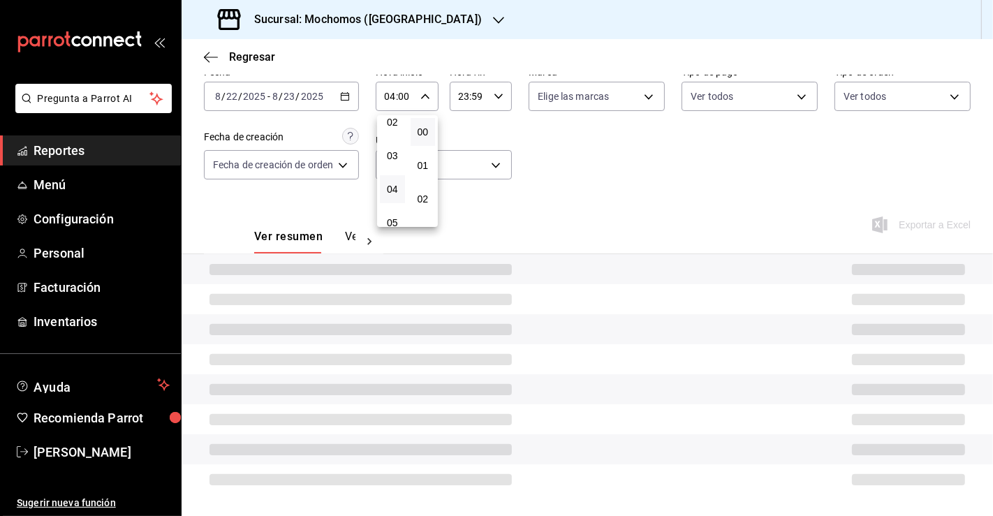
scroll to position [75, 0]
click at [466, 100] on div at bounding box center [496, 258] width 993 height 516
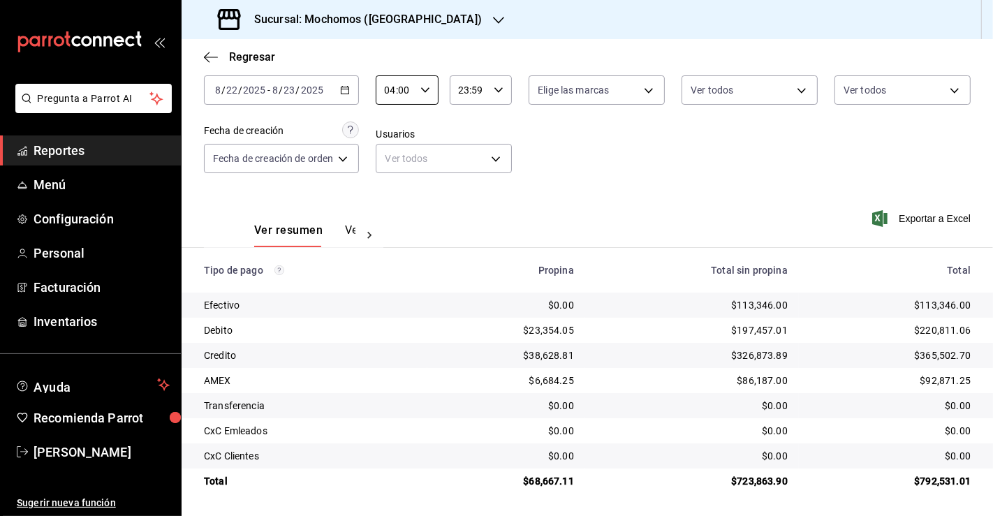
click at [466, 91] on input "23:59" at bounding box center [469, 90] width 38 height 28
click at [461, 154] on span "05" at bounding box center [464, 156] width 8 height 11
type input "05:59"
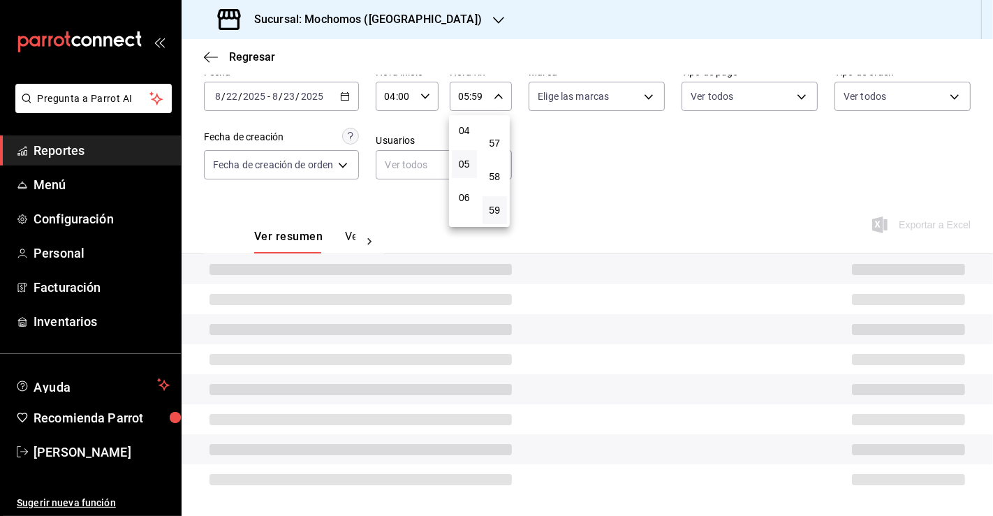
scroll to position [75, 0]
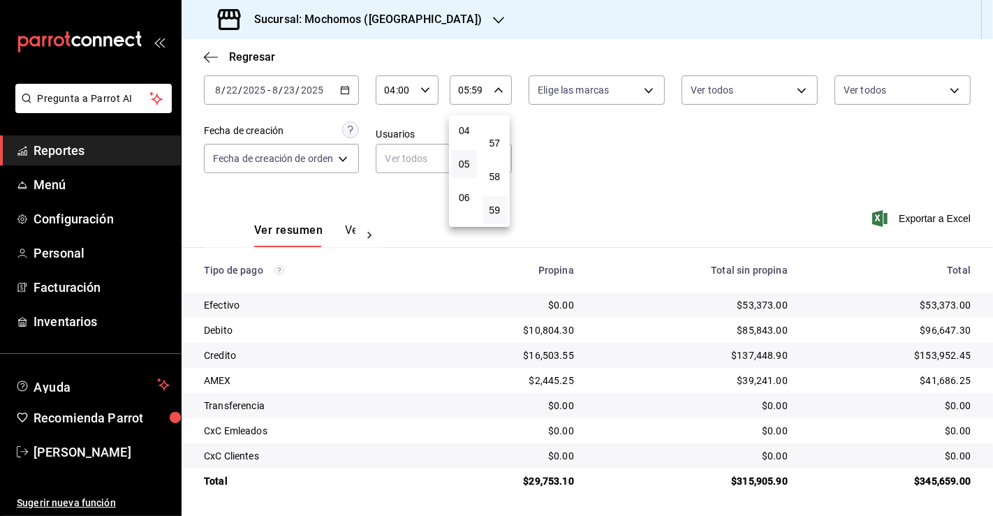
click at [749, 214] on div at bounding box center [496, 258] width 993 height 516
click at [509, 124] on div "Fecha [DATE] [DATE] - [DATE] [DATE] Hora inicio 04:00 Hora inicio Hora fin 05:5…" at bounding box center [587, 121] width 767 height 135
click at [343, 98] on div "[DATE] [DATE] - [DATE] [DATE]" at bounding box center [281, 89] width 155 height 29
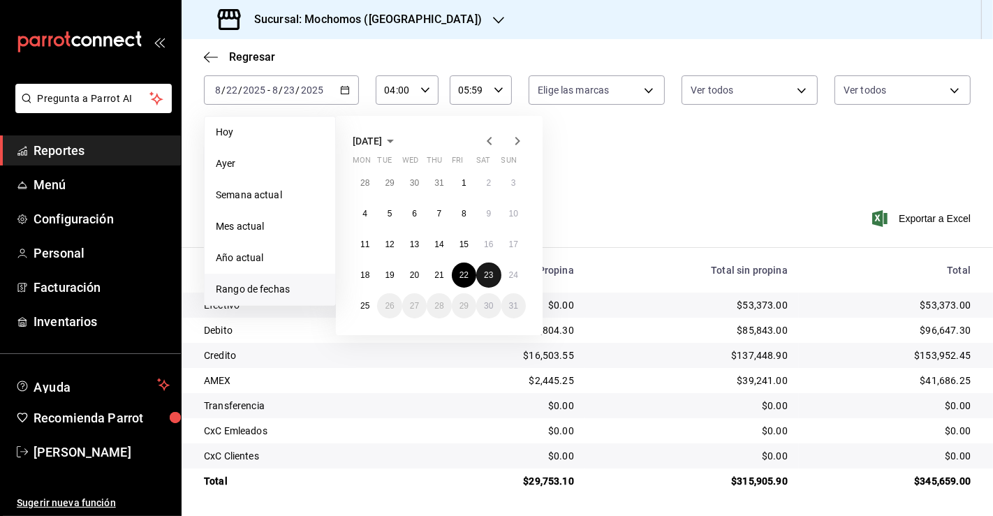
click at [494, 275] on button "23" at bounding box center [488, 274] width 24 height 25
click at [515, 277] on abbr "24" at bounding box center [513, 275] width 9 height 10
type input "00:00"
type input "23:59"
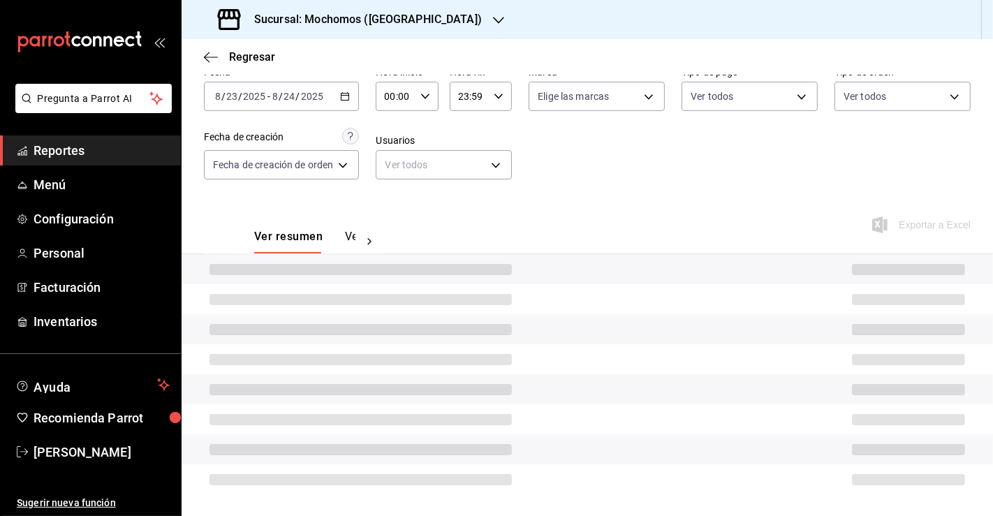
scroll to position [75, 0]
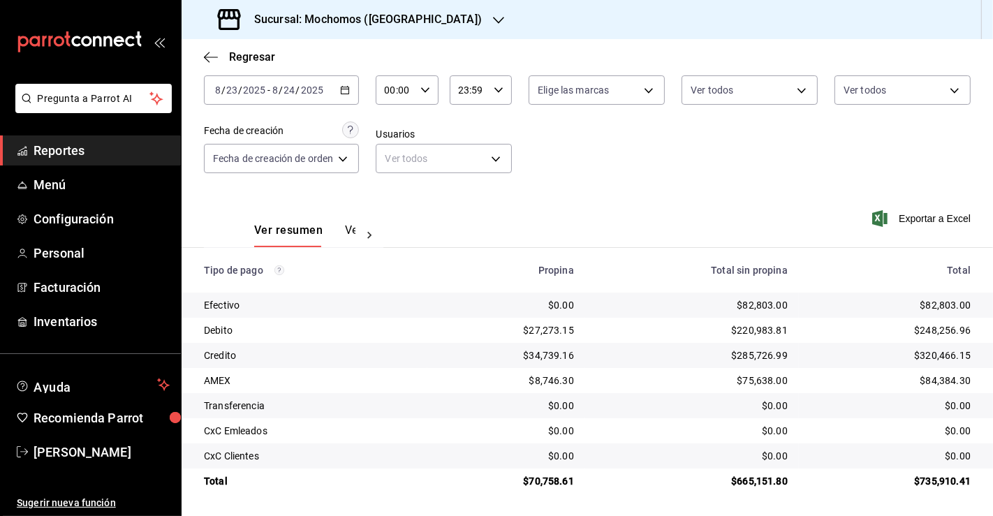
click at [413, 89] on input "00:00" at bounding box center [395, 90] width 38 height 28
click at [397, 159] on span "04" at bounding box center [392, 161] width 8 height 11
type input "04:00"
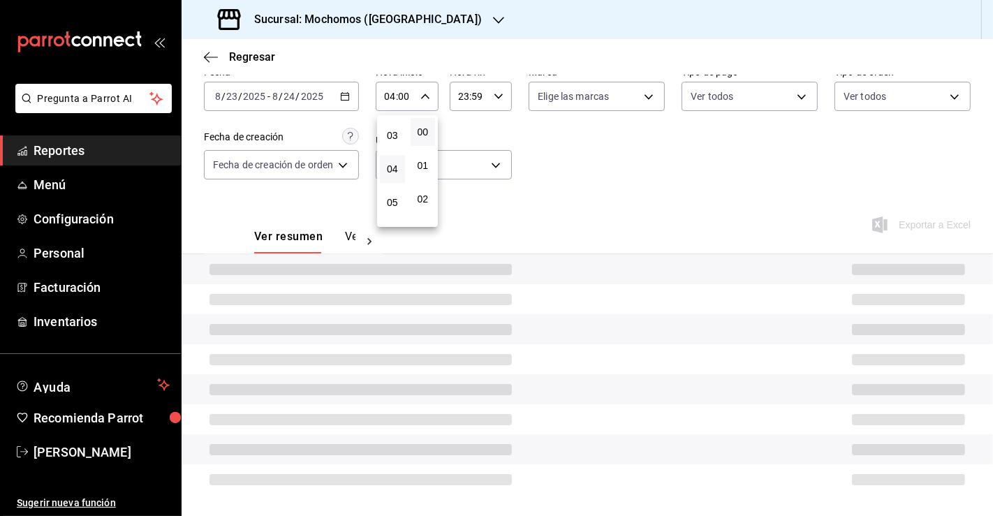
scroll to position [75, 0]
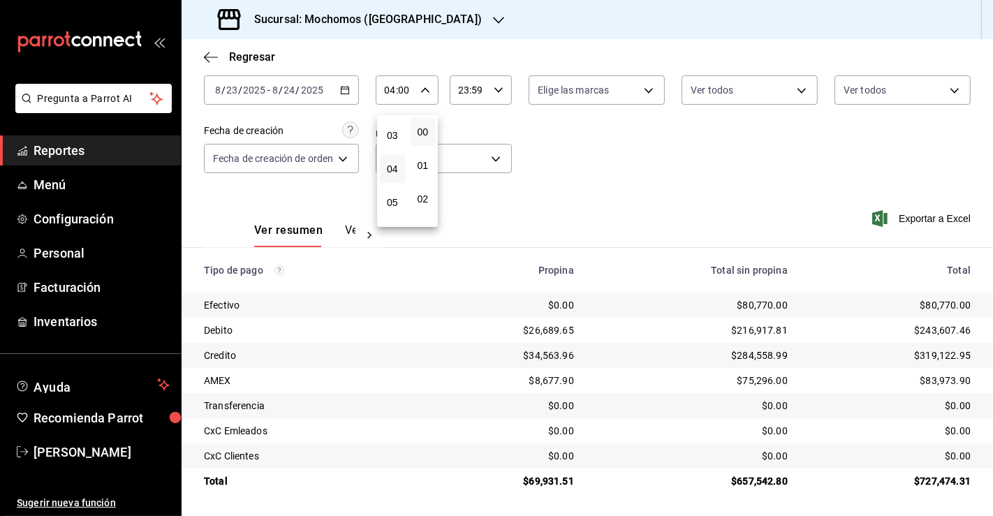
click at [470, 91] on div at bounding box center [496, 258] width 993 height 516
click at [470, 91] on input "23:59" at bounding box center [469, 90] width 38 height 28
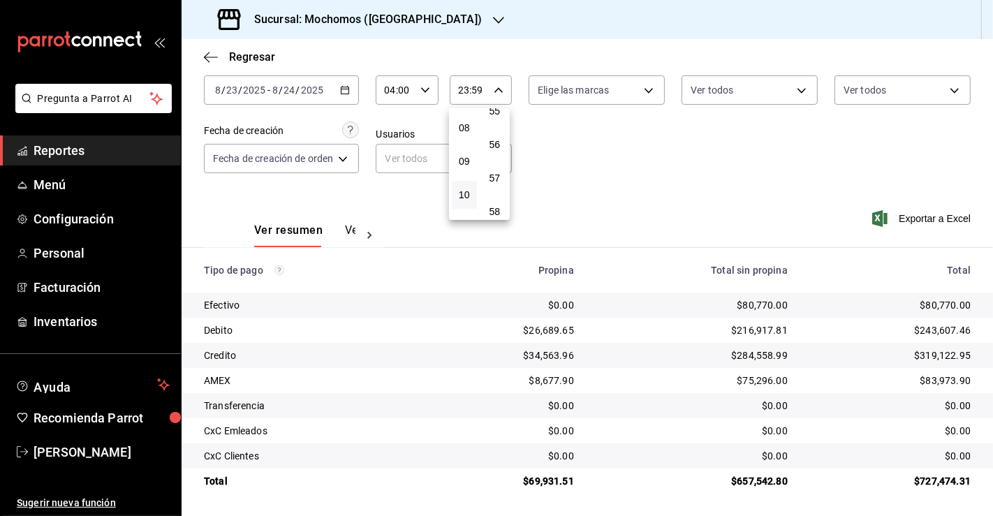
scroll to position [180, 0]
click at [464, 151] on span "06" at bounding box center [464, 145] width 8 height 11
type input "06:59"
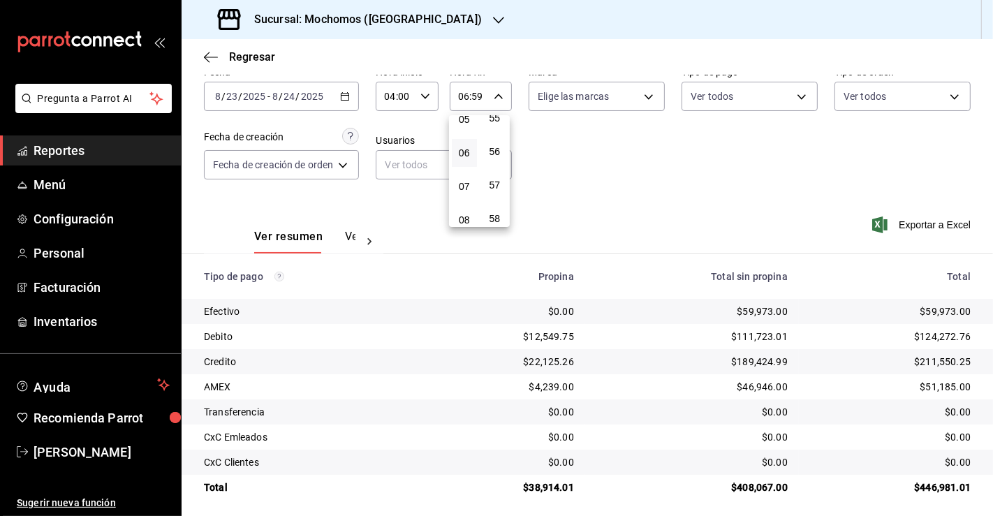
scroll to position [75, 0]
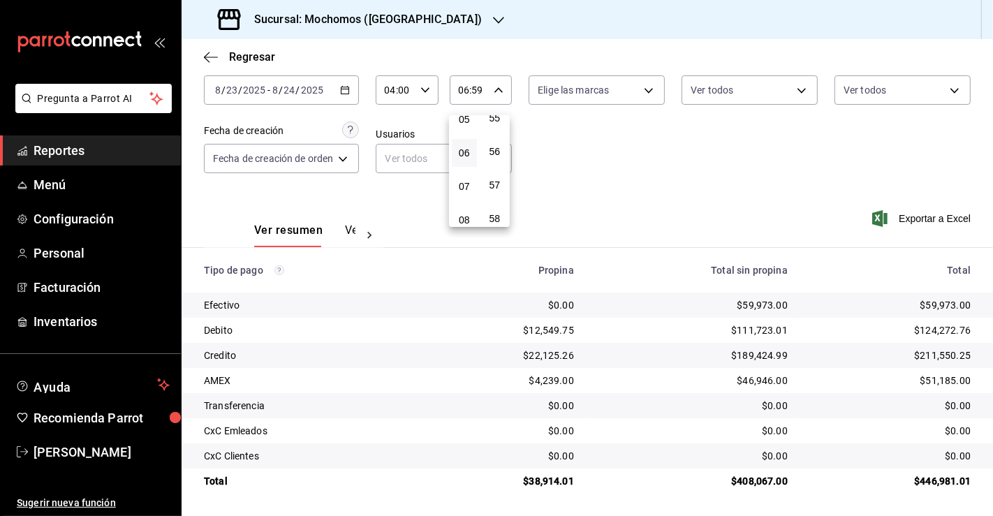
click at [693, 197] on div at bounding box center [496, 258] width 993 height 516
click at [336, 94] on div "[DATE] [DATE] - [DATE] [DATE]" at bounding box center [281, 89] width 155 height 29
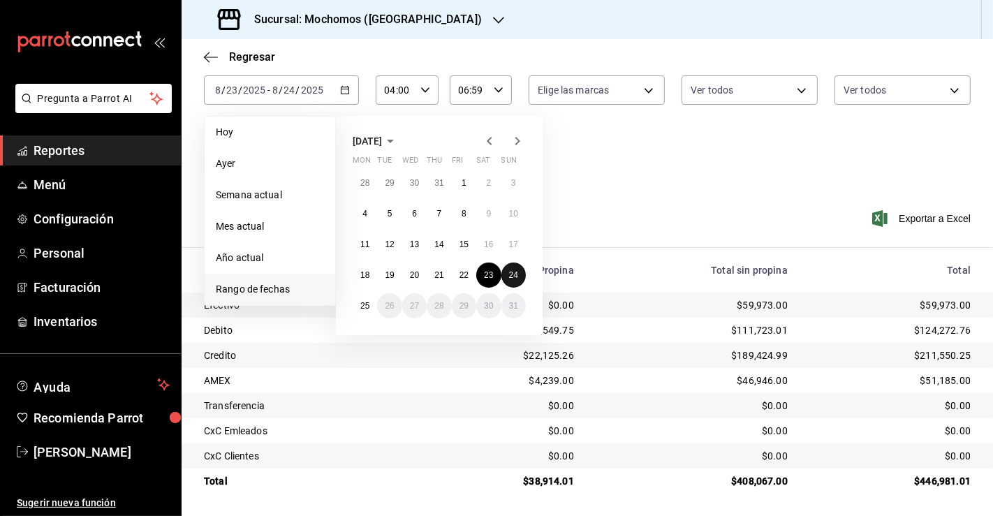
click at [512, 272] on abbr "24" at bounding box center [513, 275] width 9 height 10
click at [364, 301] on abbr "25" at bounding box center [364, 306] width 9 height 10
type input "00:00"
type input "23:59"
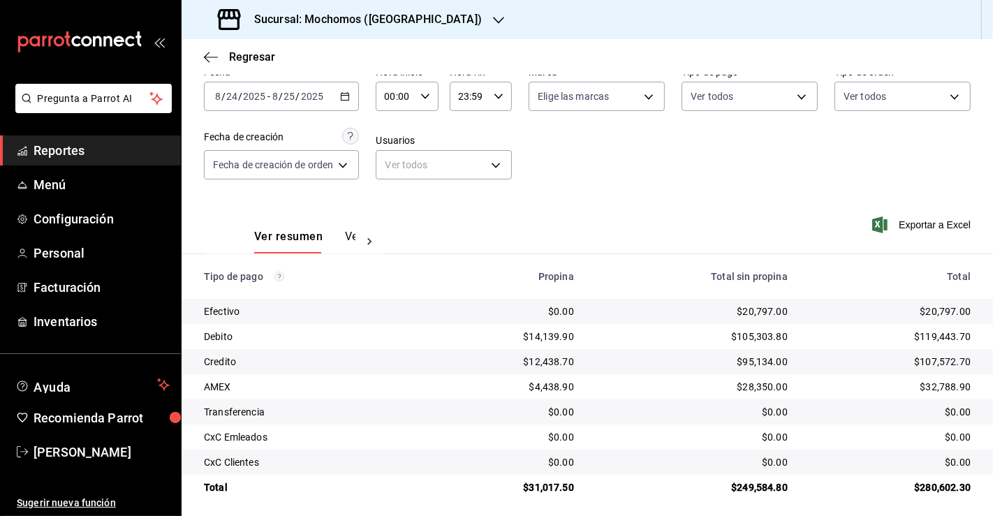
scroll to position [75, 0]
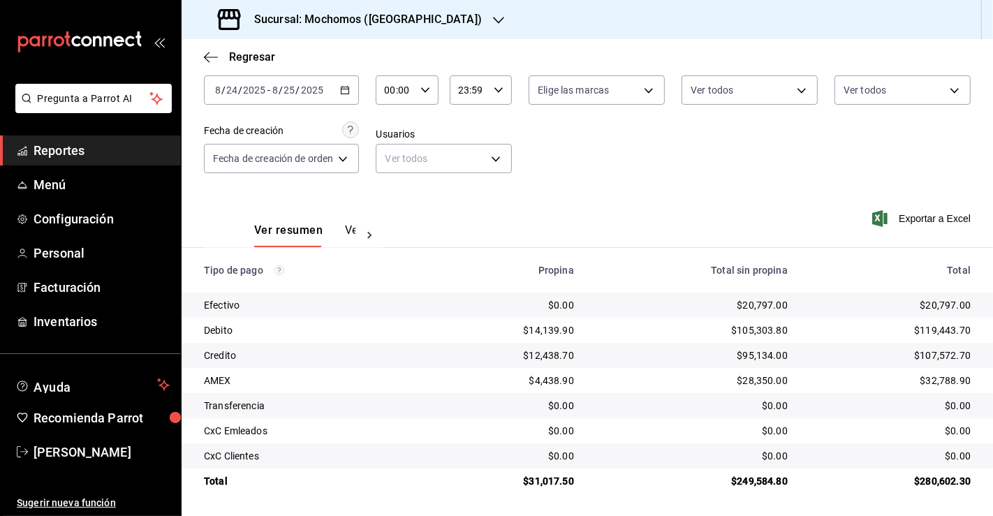
click at [427, 91] on icon "button" at bounding box center [425, 90] width 10 height 10
click at [392, 200] on span "04" at bounding box center [392, 203] width 8 height 11
type input "04:00"
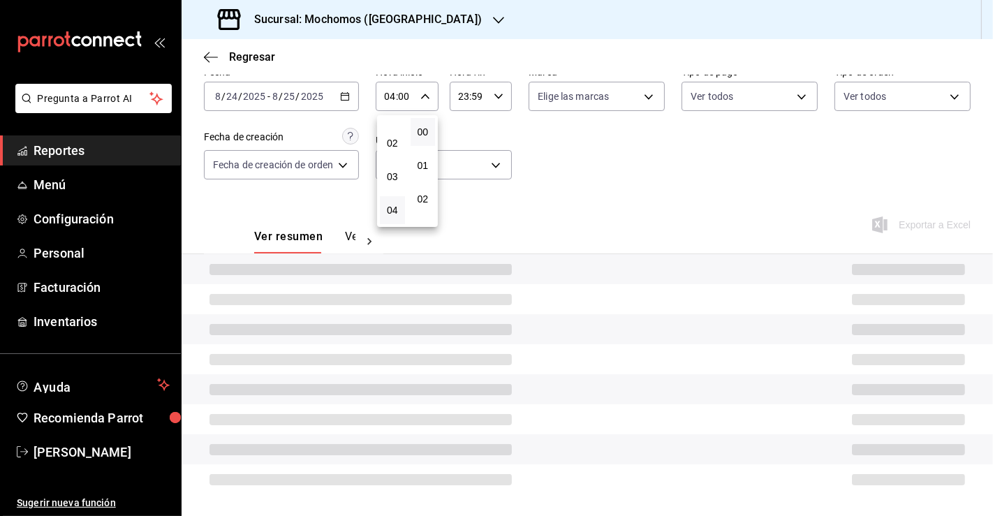
scroll to position [75, 0]
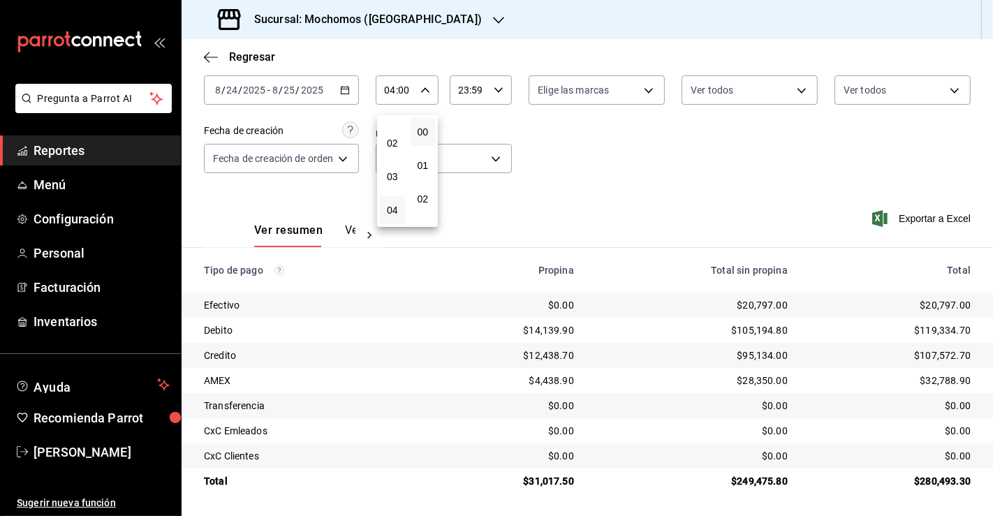
click at [70, 144] on div at bounding box center [496, 258] width 993 height 516
click at [77, 148] on span "Reportes" at bounding box center [102, 150] width 136 height 19
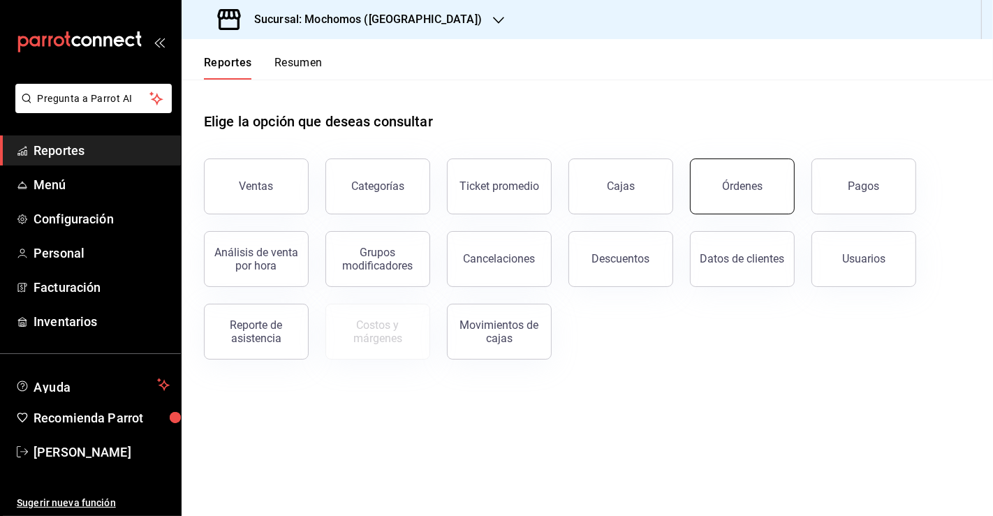
click at [765, 209] on button "Órdenes" at bounding box center [742, 186] width 105 height 56
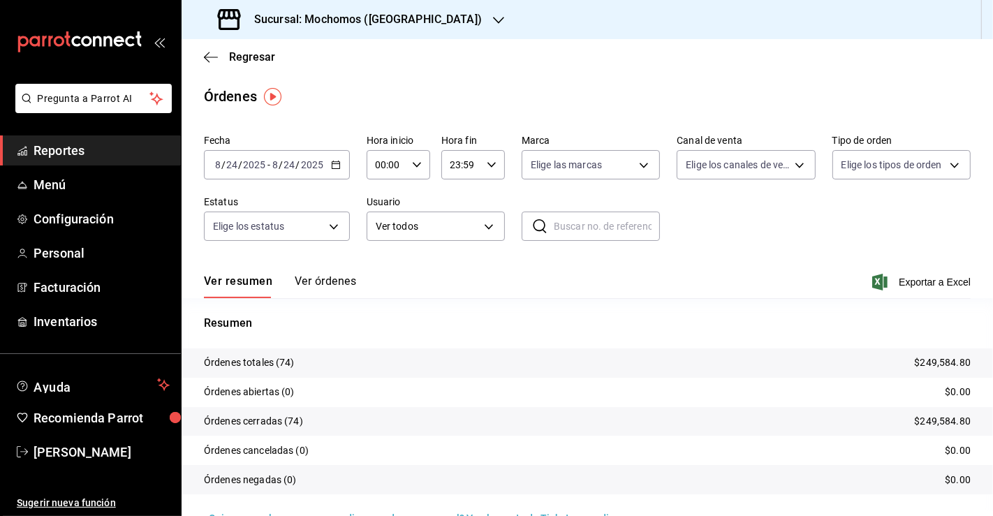
click at [341, 170] on div "[DATE] [DATE] - [DATE] [DATE]" at bounding box center [277, 164] width 146 height 29
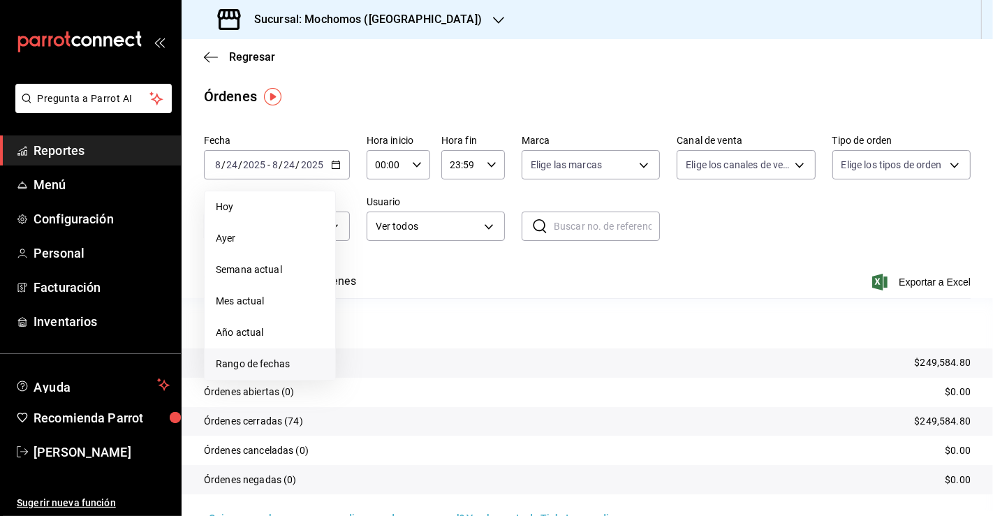
click at [253, 372] on li "Rango de fechas" at bounding box center [270, 363] width 131 height 31
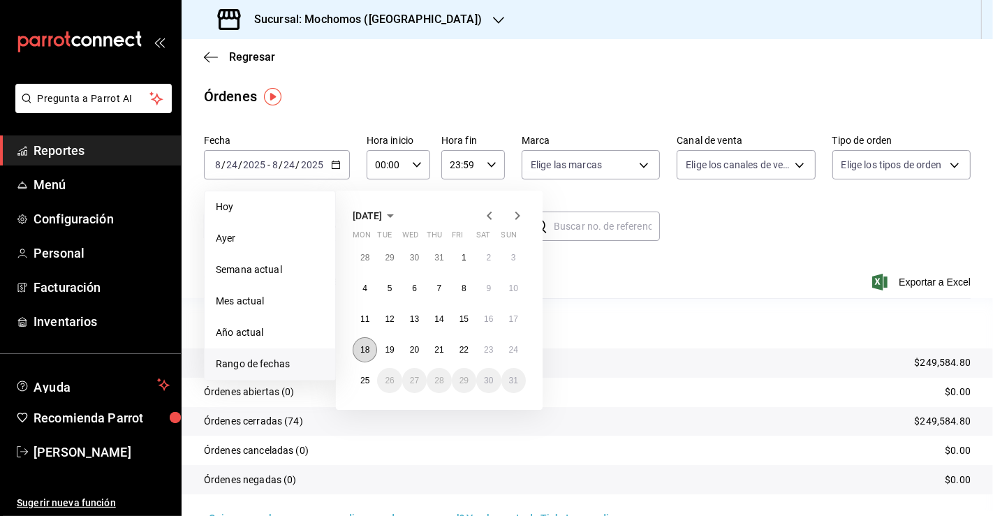
click at [360, 351] on abbr "18" at bounding box center [364, 350] width 9 height 10
click at [512, 350] on abbr "24" at bounding box center [513, 350] width 9 height 10
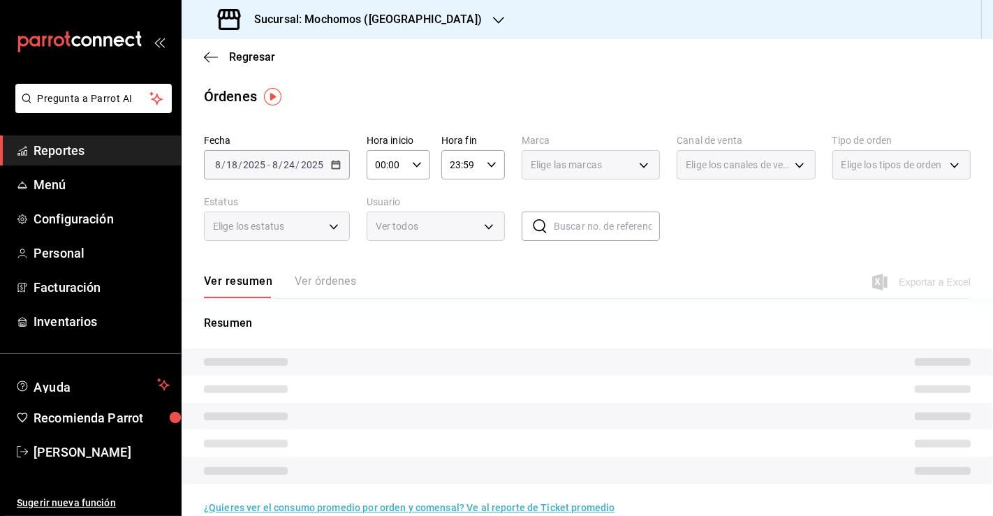
click at [415, 166] on icon "button" at bounding box center [417, 165] width 10 height 10
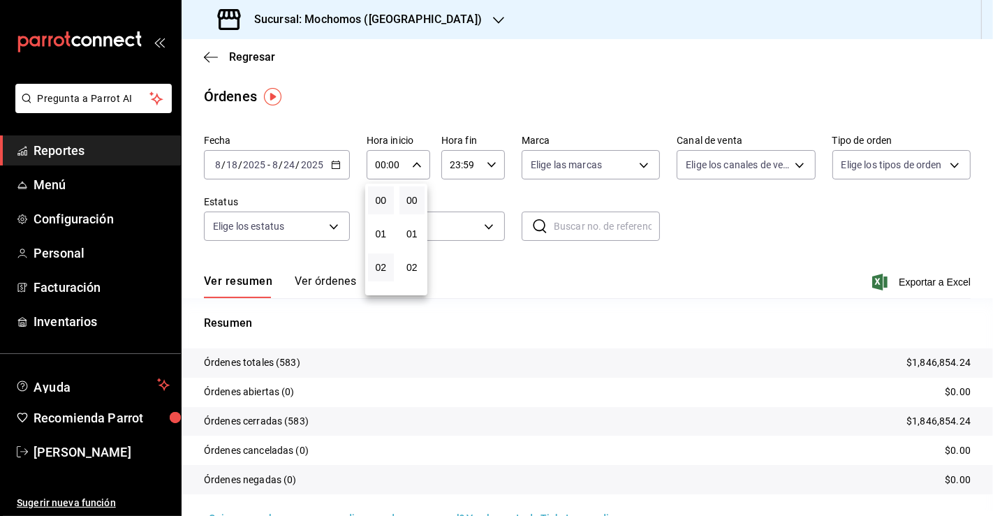
scroll to position [43, 0]
click at [383, 255] on span "03" at bounding box center [380, 257] width 9 height 11
type input "03:00"
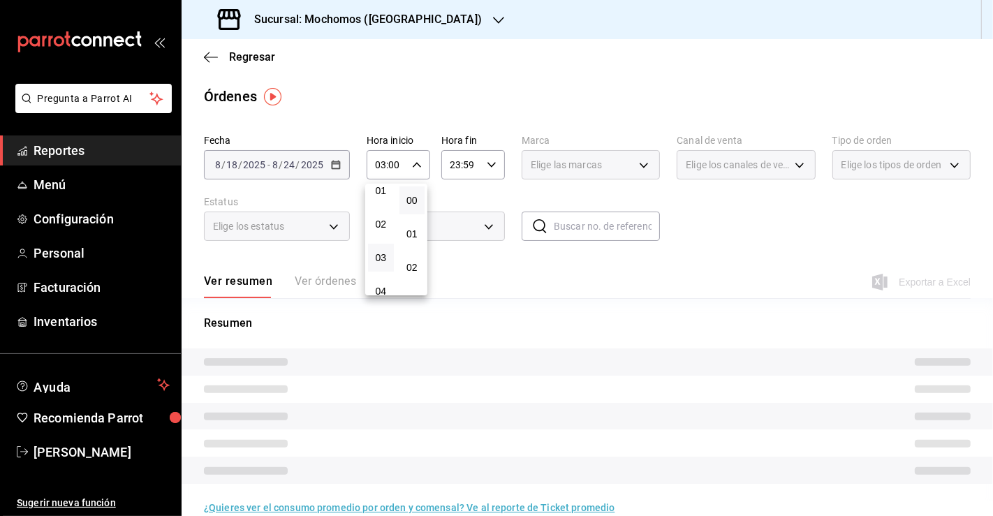
click at [480, 170] on div at bounding box center [496, 258] width 993 height 516
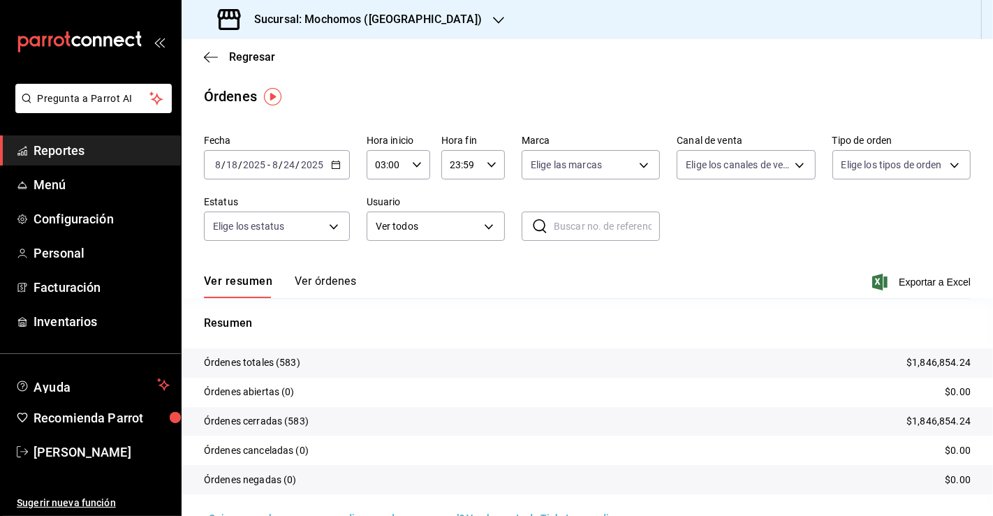
click at [487, 167] on icon "button" at bounding box center [492, 165] width 10 height 10
click at [450, 211] on span "05" at bounding box center [454, 216] width 9 height 11
type input "05:59"
click at [925, 285] on div at bounding box center [496, 258] width 993 height 516
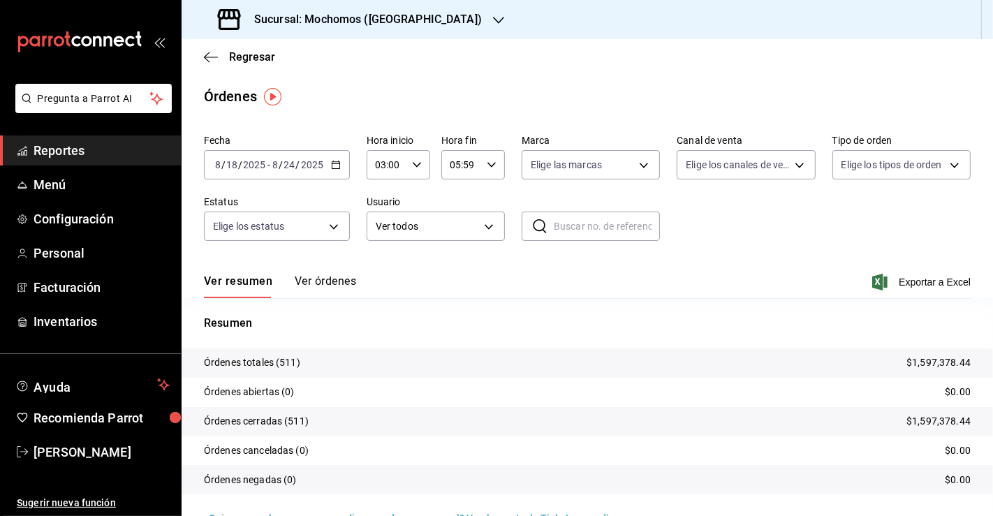
click at [925, 285] on span "Exportar a Excel" at bounding box center [923, 282] width 96 height 17
